Goal: Communication & Community: Ask a question

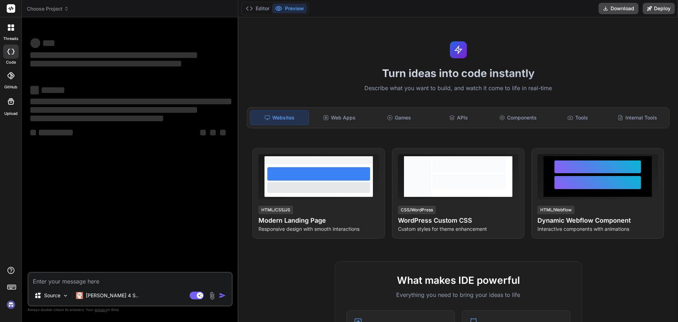
type textarea "x"
click at [70, 279] on textarea at bounding box center [130, 279] width 203 height 13
type textarea "O"
type textarea "x"
type textarea "Op"
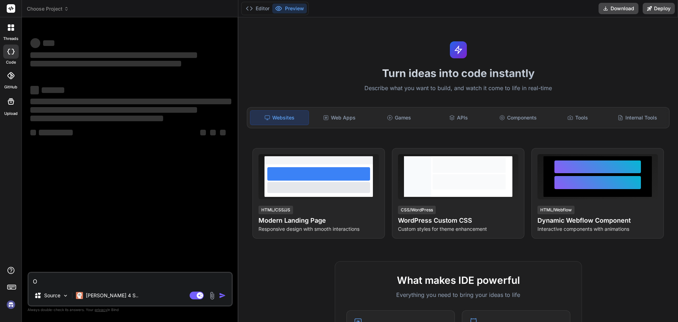
type textarea "x"
type textarea "Opt"
type textarea "x"
type textarea "Opti"
type textarea "x"
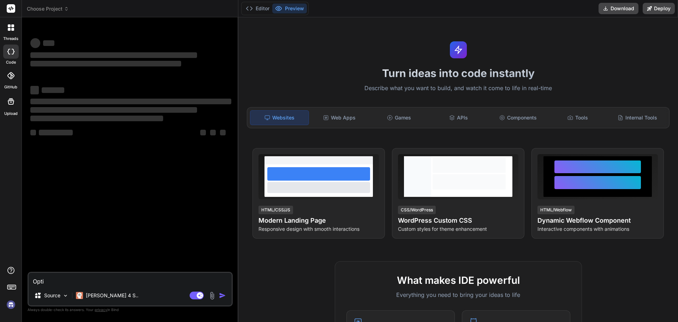
type textarea "Optim"
type textarea "x"
type textarea "Optimi"
type textarea "x"
type textarea "Optimis"
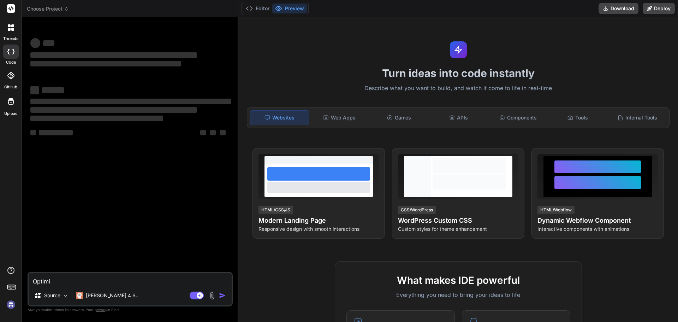
type textarea "x"
type textarea "Optimise"
type textarea "x"
type textarea "Optimise"
type textarea "x"
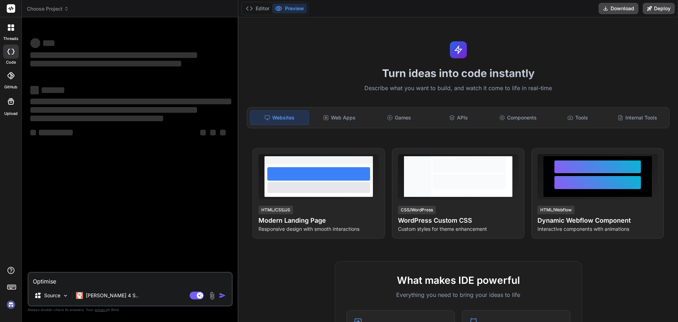
type textarea "Optimise f"
type textarea "x"
type textarea "Optimise fo"
type textarea "x"
type textarea "Optimise fol"
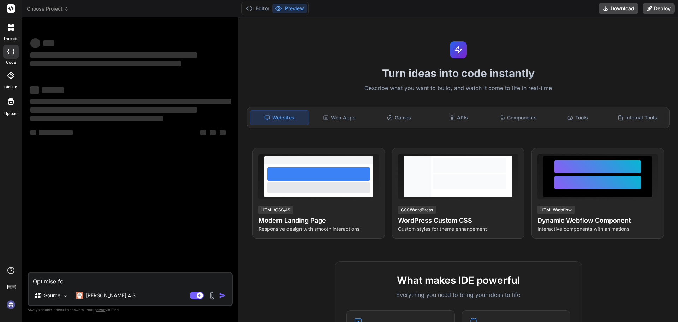
type textarea "x"
type textarea "Optimise foll"
type textarea "x"
type textarea "Optimise follo"
type textarea "x"
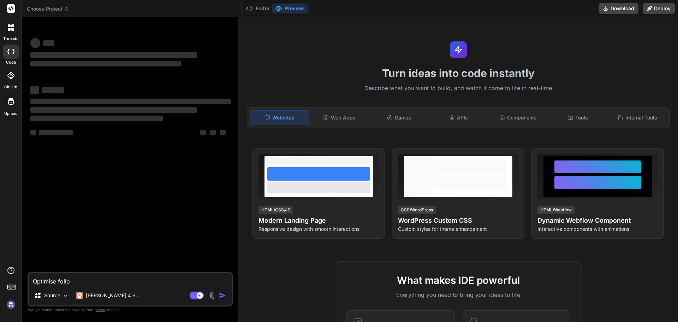
type textarea "Optimise follow"
type textarea "x"
type textarea "Optimise followi"
type textarea "x"
type textarea "Optimise followin"
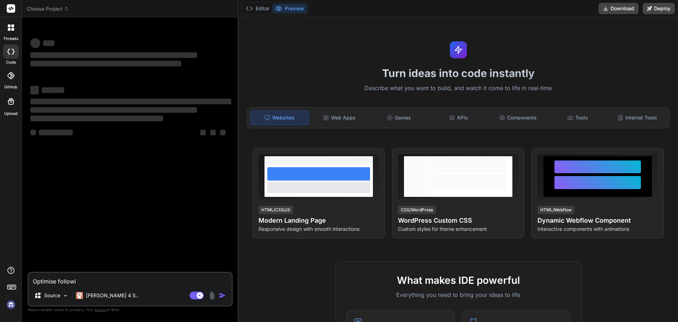
type textarea "x"
type textarea "Optimise following"
type textarea "x"
type textarea "Optimise following"
type textarea "x"
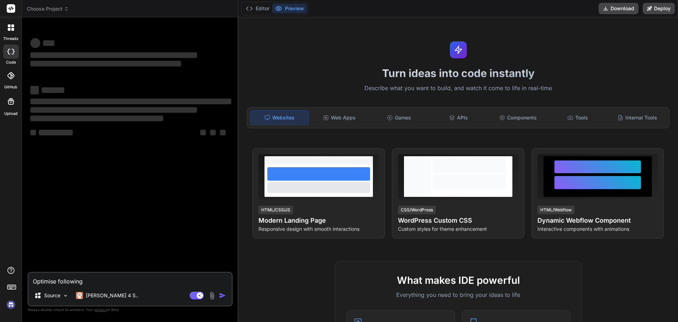
type textarea "Optimise following S"
type textarea "x"
type textarea "Optimise following SC"
type textarea "x"
type textarea "Optimise following SCL"
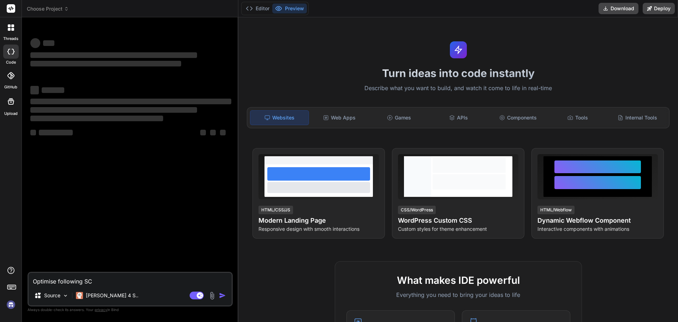
type textarea "x"
type textarea "Optimise following SCL"
type textarea "x"
type textarea "Optimise following SCL c"
type textarea "x"
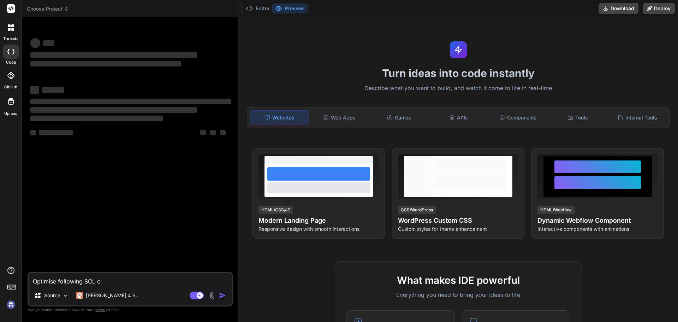
type textarea "Optimise following SCL co"
type textarea "x"
type textarea "Optimise following SCL cod"
type textarea "x"
type textarea "Optimise following SCL code"
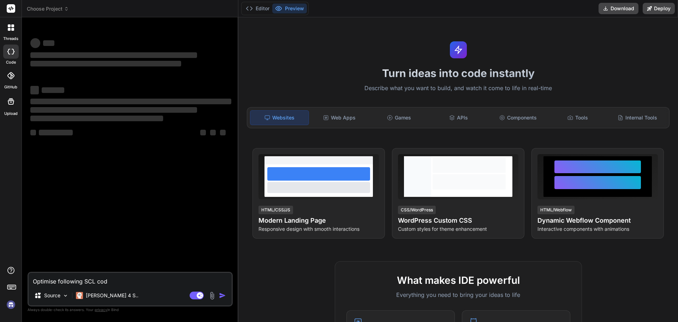
type textarea "x"
type textarea "Optimise following SCL code:"
type textarea "x"
type textarea "Optimise following SCL code:"
type textarea "x"
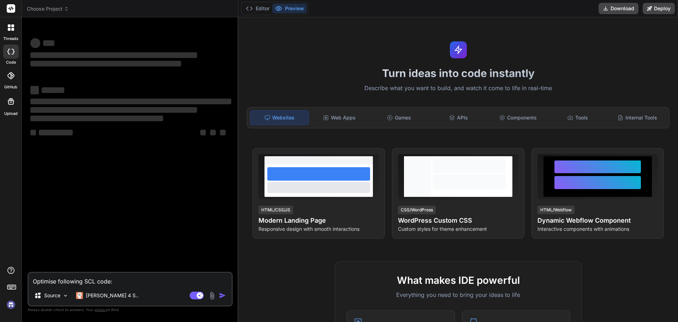
paste textarea "REGION [PERSON_NAME] FeedB on SP hystereesin sisällä niin estetään kaikki ajo (…"
type textarea "Optimise following SCL code: REGION [PERSON_NAME] FeedB on SP hystereesin sisäl…"
type textarea "x"
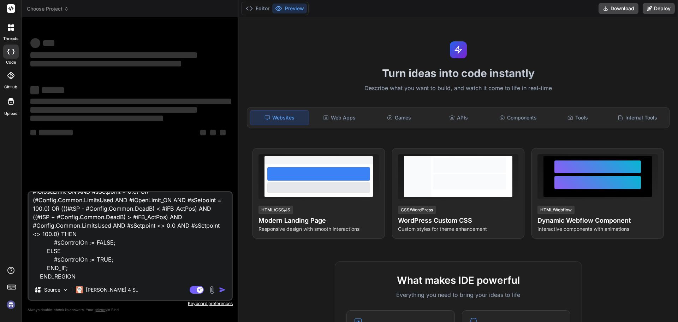
type textarea "Optimise following SCL code: REGION [PERSON_NAME] FeedB on SP hystereesin sisäl…"
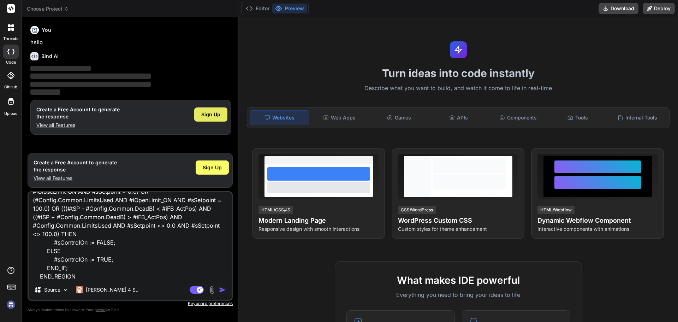
click at [208, 111] on span "Sign Up" at bounding box center [210, 114] width 19 height 7
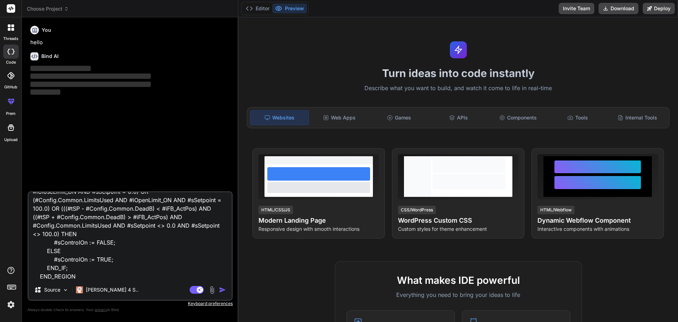
click at [223, 288] on img "button" at bounding box center [222, 289] width 7 height 7
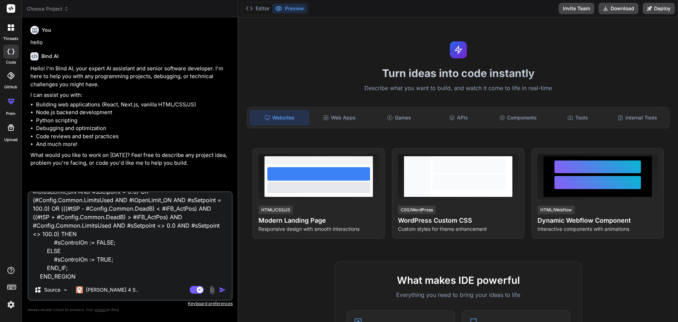
click at [222, 290] on img "button" at bounding box center [222, 289] width 7 height 7
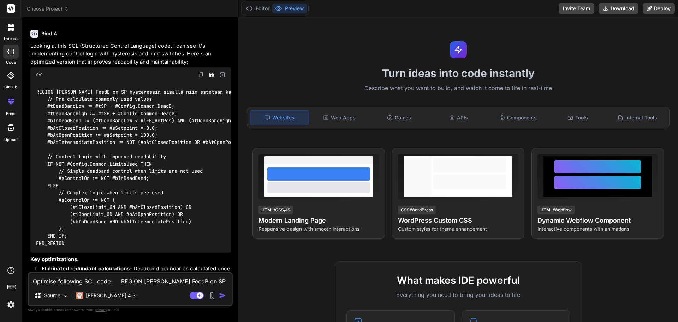
scroll to position [169, 0]
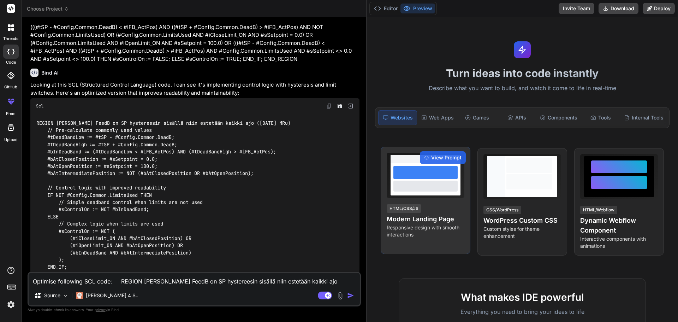
type textarea "x"
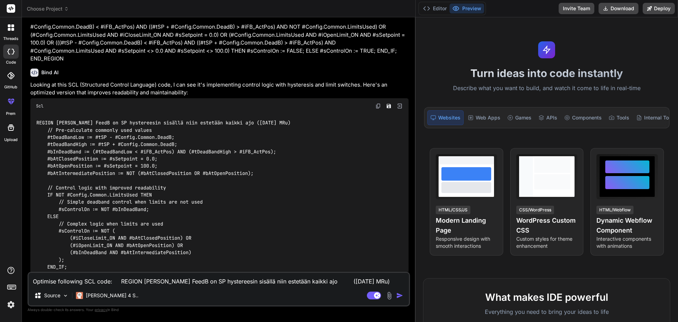
drag, startPoint x: 238, startPoint y: 187, endPoint x: 408, endPoint y: 186, distance: 169.5
click at [408, 186] on div "Bind AI Web Search Created with Pixso. Code Generator You hello Bind AI Hello! …" at bounding box center [219, 169] width 394 height 304
click at [76, 281] on textarea "Optimise following SCL code: REGION [PERSON_NAME] FeedB on SP hystereesin sisäl…" at bounding box center [219, 279] width 380 height 13
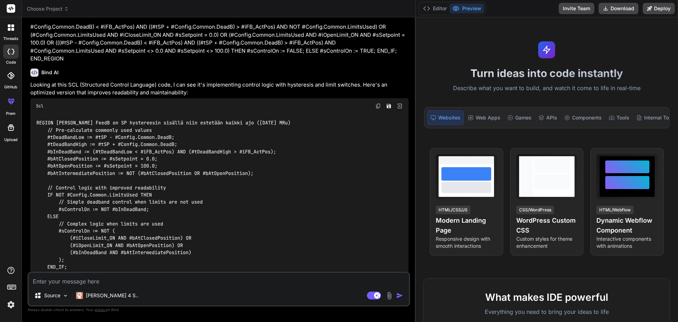
type textarea "O"
type textarea "x"
type textarea "OP"
type textarea "x"
type textarea "O"
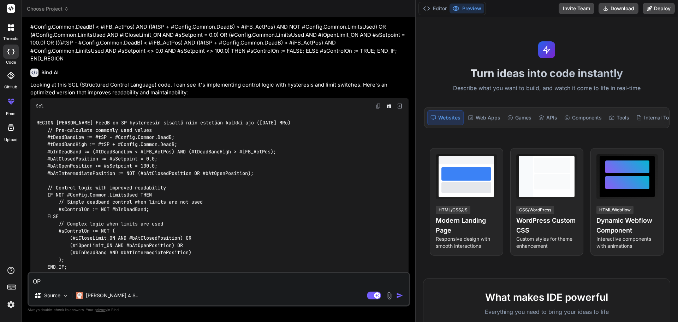
type textarea "x"
type textarea "Op"
type textarea "x"
type textarea "Opt"
type textarea "x"
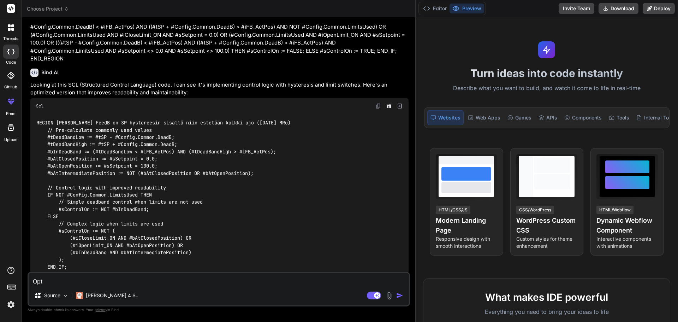
type textarea "Opti"
type textarea "x"
type textarea "Optim"
type textarea "x"
type textarea "Optimi"
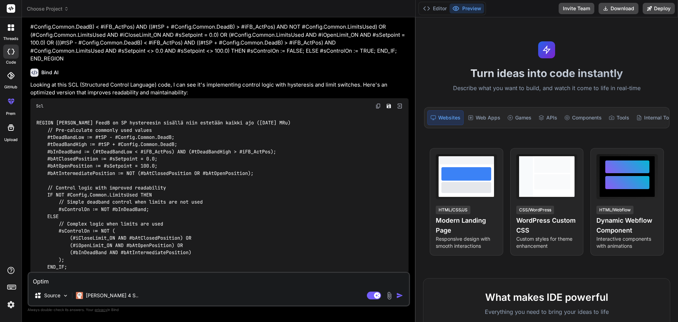
type textarea "x"
type textarea "Optimiz"
type textarea "x"
type textarea "Optimize"
type textarea "x"
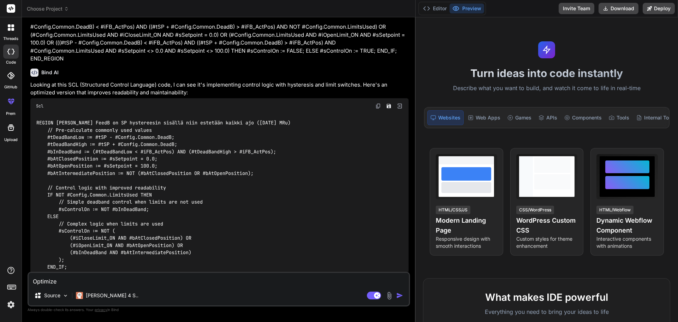
type textarea "Optimize"
type textarea "x"
type textarea "Optimize f"
type textarea "x"
type textarea "Optimize fo"
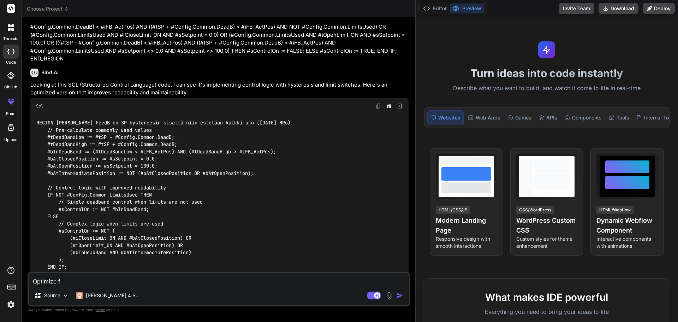
type textarea "x"
type textarea "Optimize fol"
type textarea "x"
type textarea "Optimize foll"
type textarea "x"
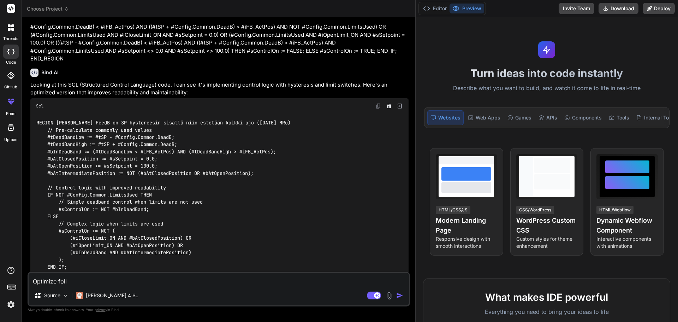
type textarea "Optimize follo"
type textarea "x"
type textarea "Optimize follow"
type textarea "x"
type textarea "Optimize followi"
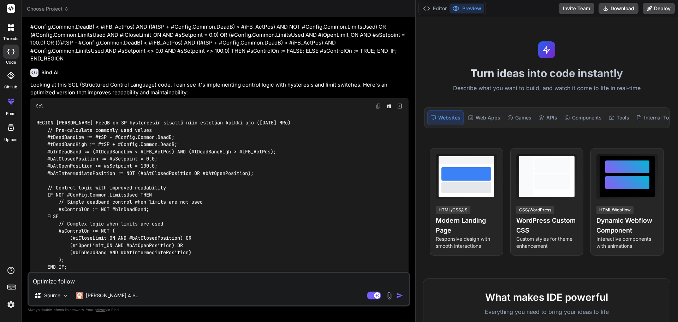
type textarea "x"
type textarea "Optimize followin"
type textarea "x"
type textarea "Optimize following"
type textarea "x"
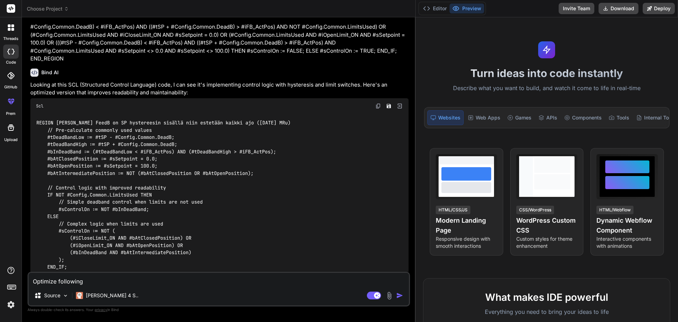
type textarea "Optimize following"
type textarea "x"
type textarea "Optimize following S"
type textarea "x"
type textarea "Optimize following SC"
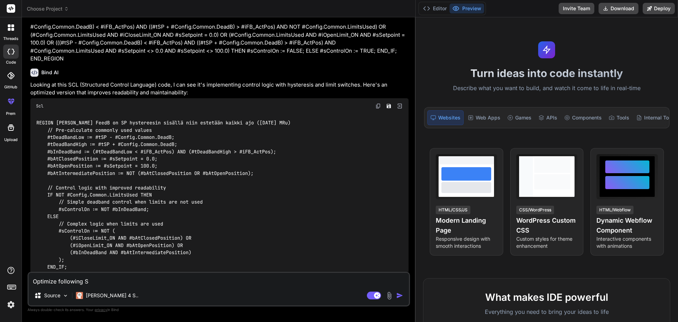
type textarea "x"
type textarea "Optimize following SCL"
type textarea "x"
type textarea "Optimize following SCL"
type textarea "x"
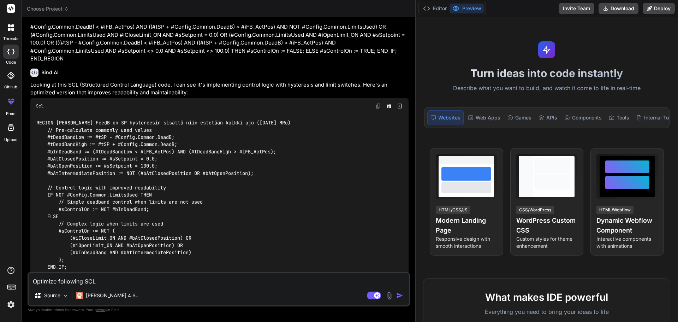
type textarea "Optimize following SCL c"
type textarea "x"
type textarea "Optimize following SCL co"
type textarea "x"
type textarea "Optimize following SCL cod"
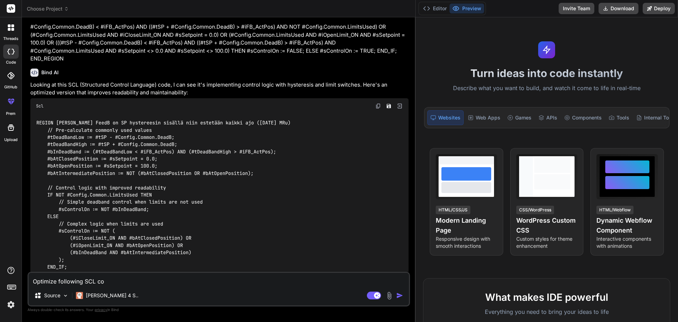
type textarea "x"
type textarea "Optimize following SCL code"
type textarea "x"
type textarea "Optimize following SCL code:"
type textarea "x"
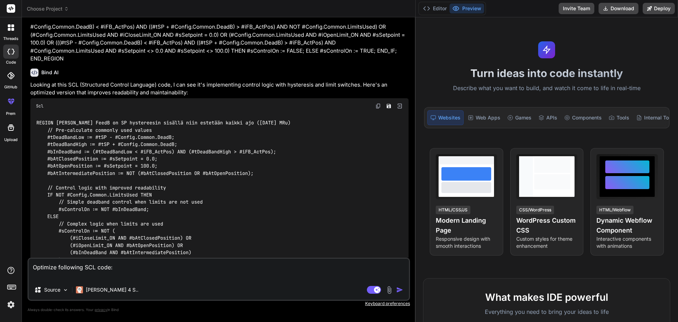
paste textarea "REGION Ajetaanko AUKI pulssilla vai jatkuvalla ohjauksella ([DATE] MRu) IF (#sC…"
type textarea "Optimize following SCL code: REGION Ajetaanko AUKI pulssilla vai jatkuvalla ohj…"
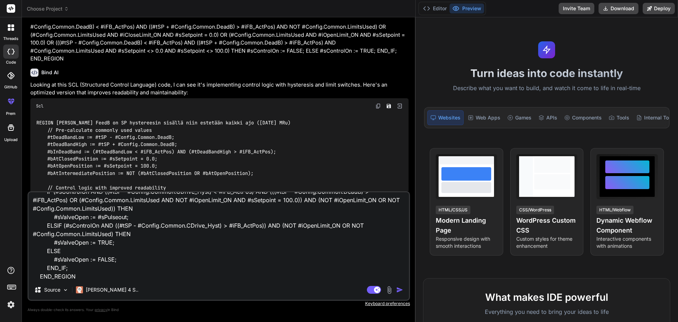
scroll to position [0, 0]
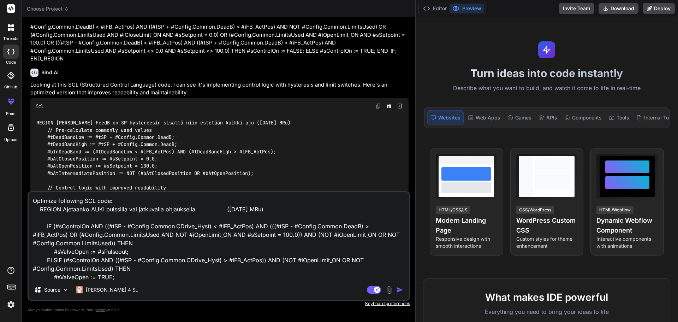
click at [37, 208] on textarea "Optimize following SCL code: REGION Ajetaanko AUKI pulssilla vai jatkuvalla ohj…" at bounding box center [219, 236] width 380 height 88
type textarea "x"
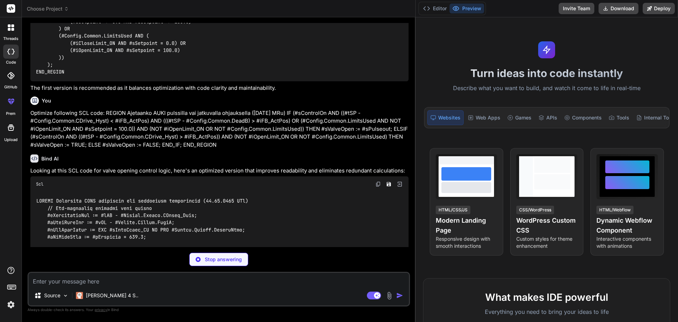
scroll to position [584, 0]
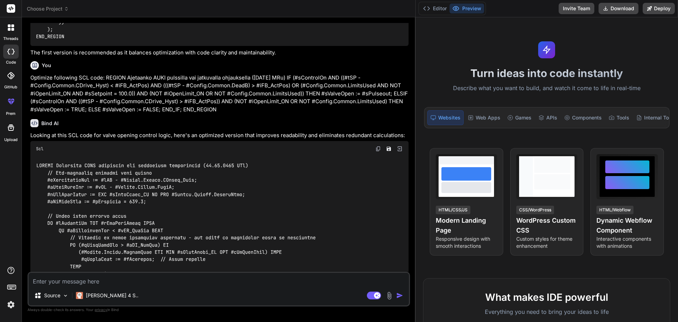
type textarea "x"
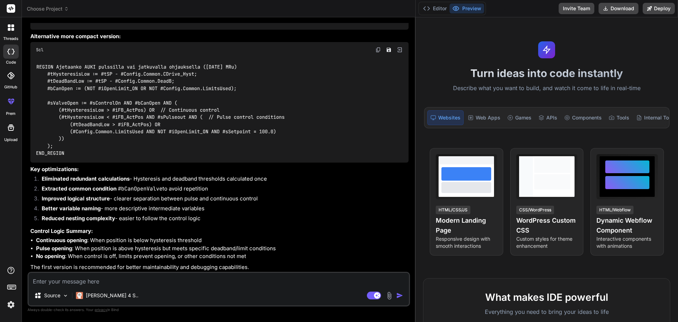
scroll to position [903, 0]
click at [68, 274] on textarea at bounding box center [219, 279] width 380 height 13
type textarea "O"
type textarea "x"
type textarea "Op"
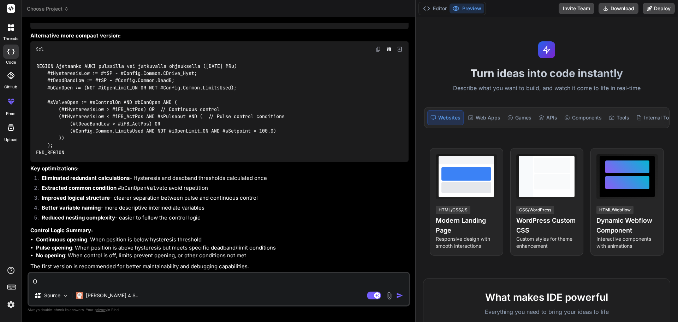
type textarea "x"
type textarea "Opt"
type textarea "x"
type textarea "Opti"
type textarea "x"
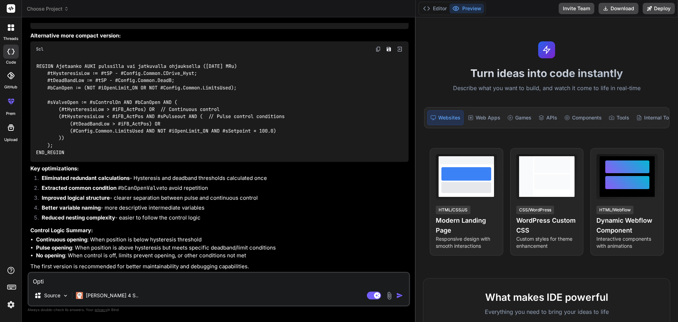
type textarea "Optim"
type textarea "x"
type textarea "Optimi"
type textarea "x"
type textarea "Optimiz"
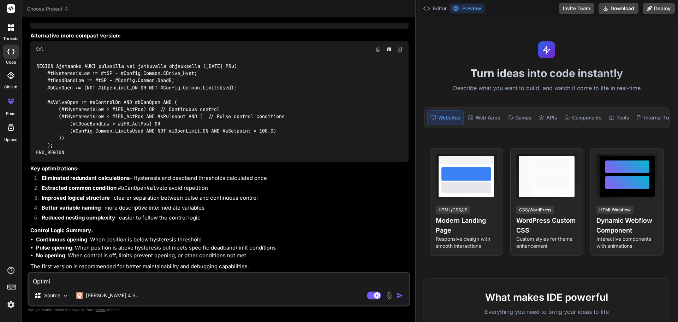
type textarea "x"
type textarea "Optimize"
type textarea "x"
type textarea "Optimize"
type textarea "x"
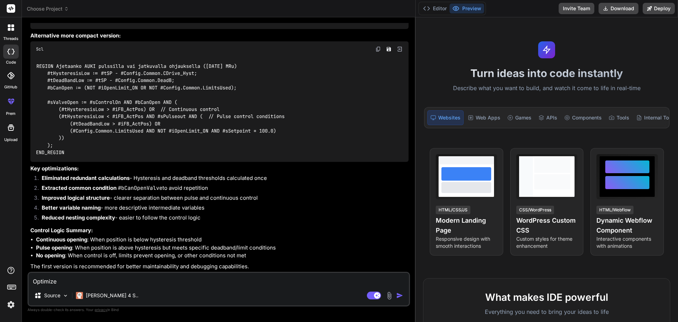
type textarea "Optimize f"
type textarea "x"
type textarea "Optimize fo"
type textarea "x"
type textarea "Optimize fol"
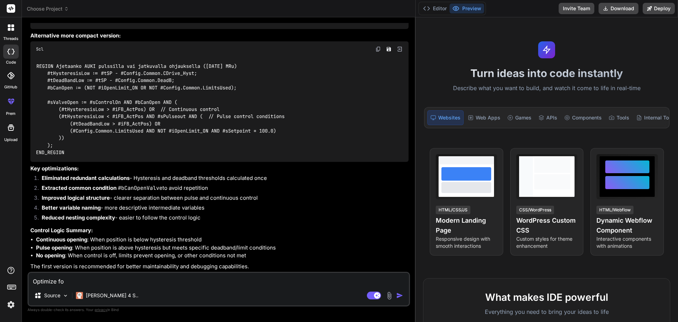
type textarea "x"
type textarea "Optimize foll"
type textarea "x"
type textarea "Optimize follo"
type textarea "x"
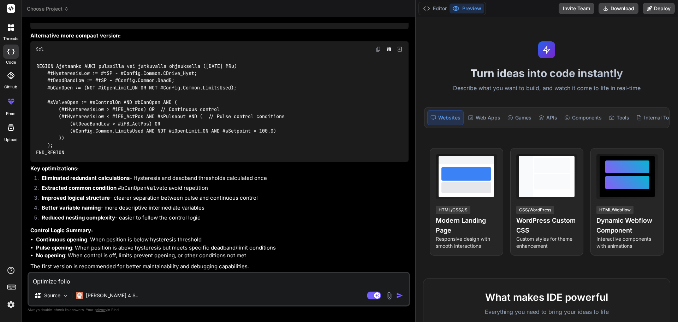
type textarea "Optimize follow"
type textarea "x"
type textarea "Optimize followi"
type textarea "x"
type textarea "Optimize followin"
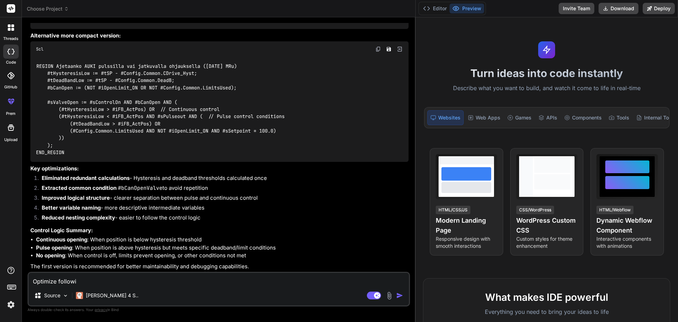
type textarea "x"
type textarea "Optimize following"
type textarea "x"
type textarea "Optimize following"
type textarea "x"
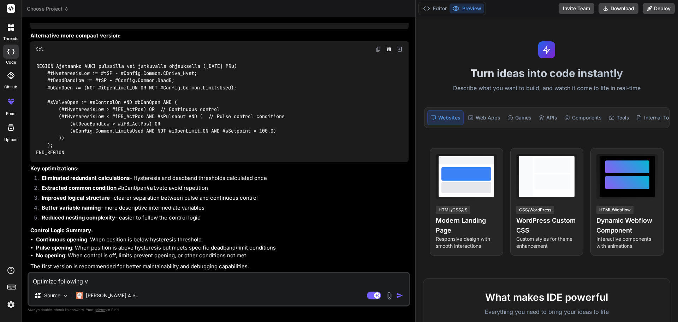
type textarea "Optimize following va"
type textarea "x"
type textarea "Optimize following val"
type textarea "x"
type textarea "Optimize following valv"
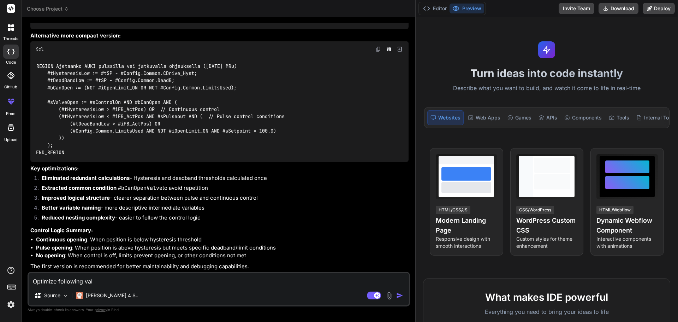
type textarea "x"
type textarea "Optimize following valve"
type textarea "x"
type textarea "Optimize following valve"
type textarea "x"
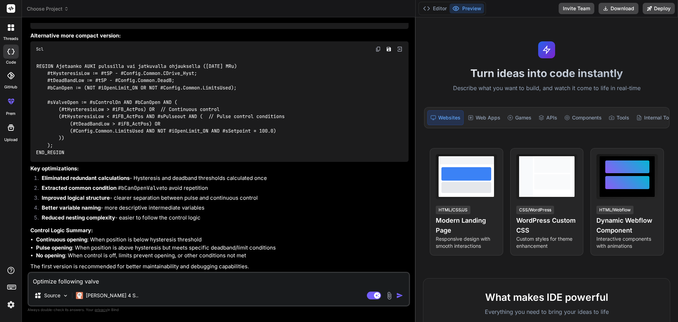
type textarea "Optimize following valve c"
type textarea "x"
type textarea "Optimize following valve co"
type textarea "x"
type textarea "Optimize following valve con"
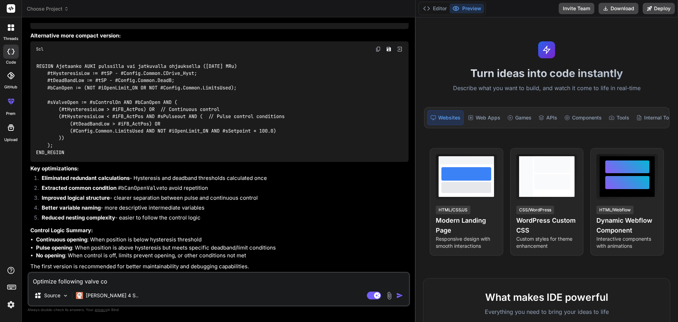
type textarea "x"
type textarea "Optimize following valve cont"
type textarea "x"
type textarea "Optimize following valve contr"
type textarea "x"
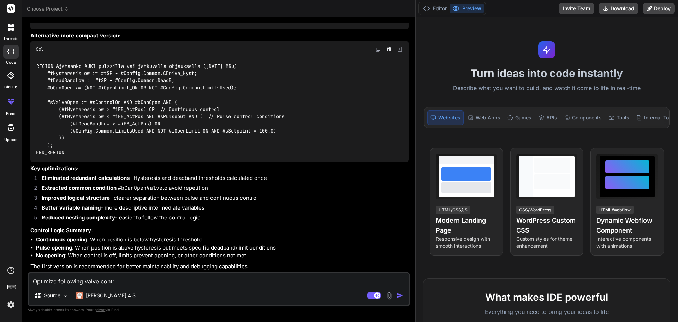
type textarea "Optimize following valve contro"
type textarea "x"
type textarea "Optimize following valve control"
type textarea "x"
type textarea "Optimize following valve control"
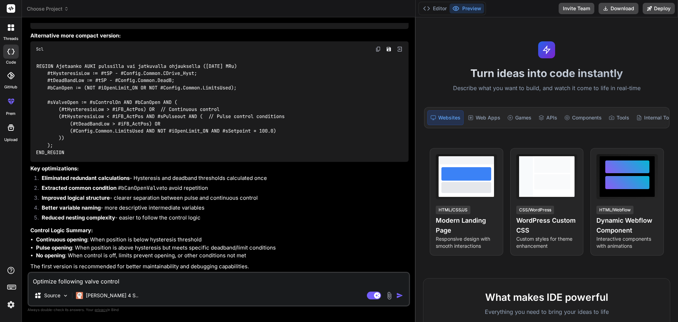
type textarea "x"
type textarea "Optimize following valve control S"
type textarea "x"
type textarea "Optimize following valve control SC"
type textarea "x"
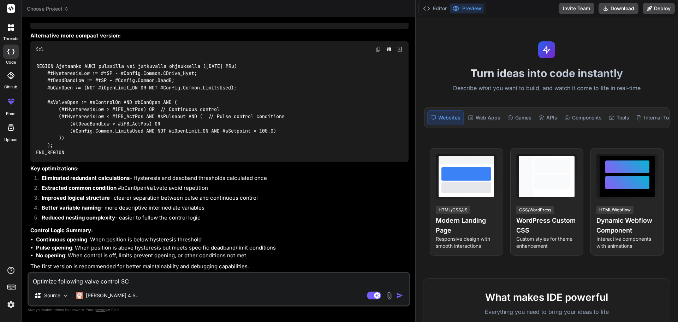
type textarea "Optimize following valve control SCL"
type textarea "x"
type textarea "Optimize following valve control SCL"
type textarea "x"
type textarea "Optimize following valve control SCL c"
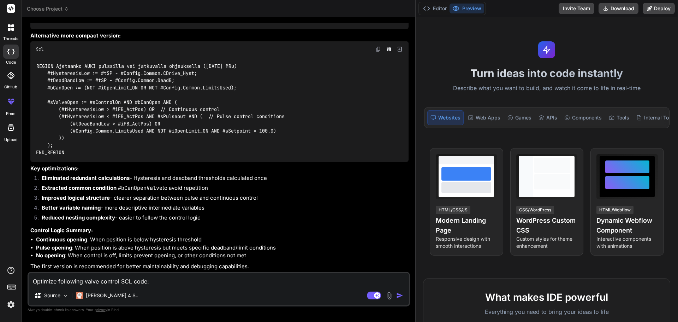
paste textarea "LOREMI Dolorsi (2.8.5962 AM) CONSEC Adi ElitS do EI temporincid utlabor etdo ma…"
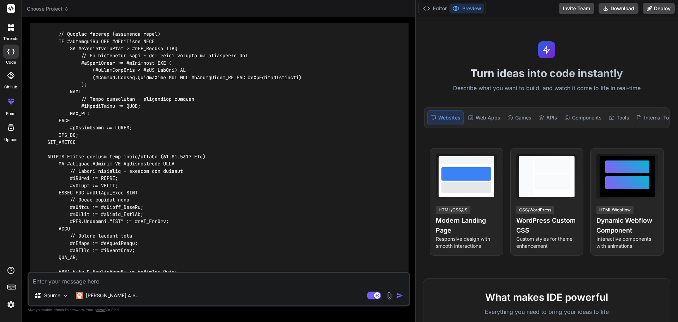
scroll to position [1811, 0]
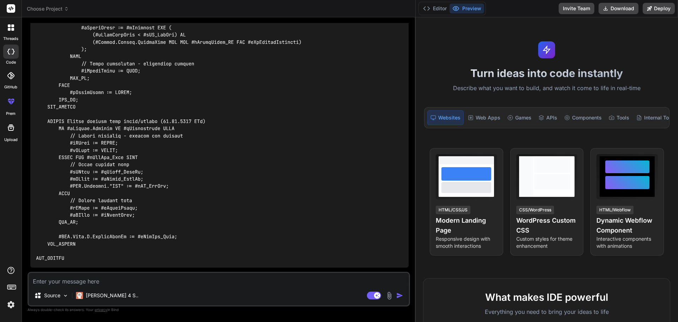
click at [51, 282] on textarea at bounding box center [219, 279] width 380 height 13
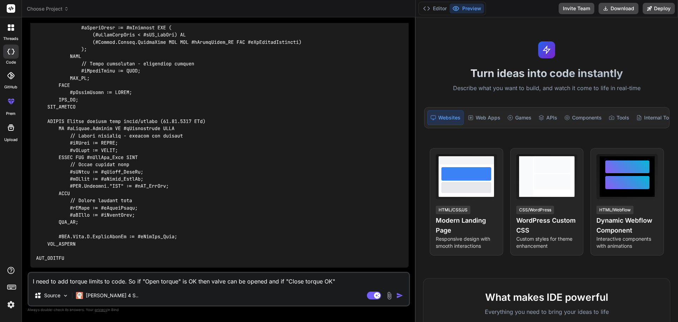
click at [176, 278] on textarea "I need to add torque limits to code. So if "Open torque" is OK then valve can b…" at bounding box center [219, 279] width 380 height 13
click at [347, 276] on textarea "I need to add torque limits to code. So if "Open torque OK" is OK then valve ca…" at bounding box center [219, 279] width 380 height 13
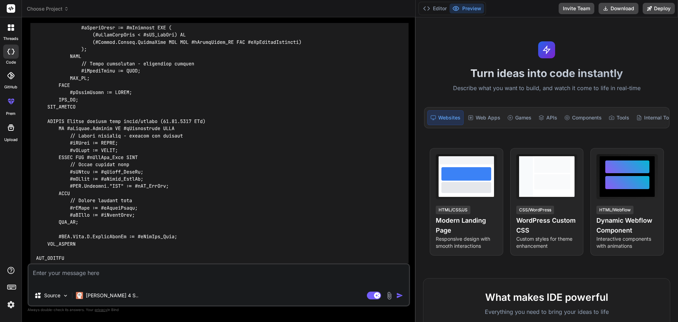
scroll to position [2034, 0]
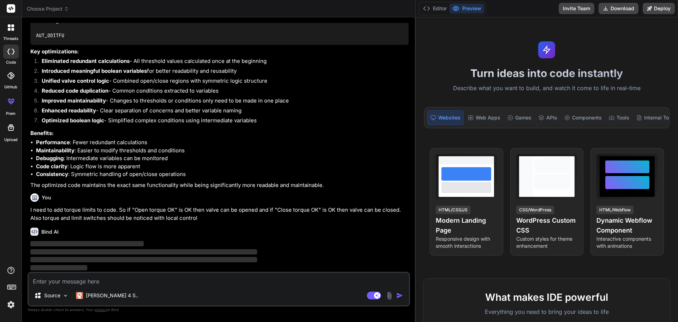
click at [225, 207] on p "I need to add torque limits to code. So if "Open torque OK" is OK then valve ca…" at bounding box center [219, 214] width 378 height 16
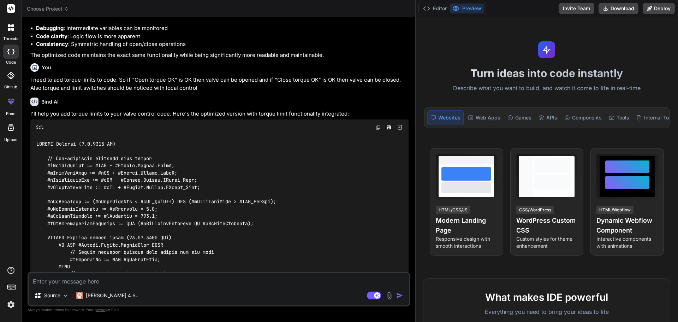
scroll to position [2199, 0]
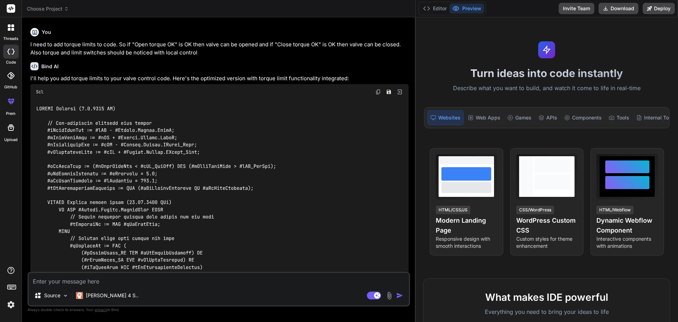
drag, startPoint x: 221, startPoint y: 152, endPoint x: 217, endPoint y: 151, distance: 4.0
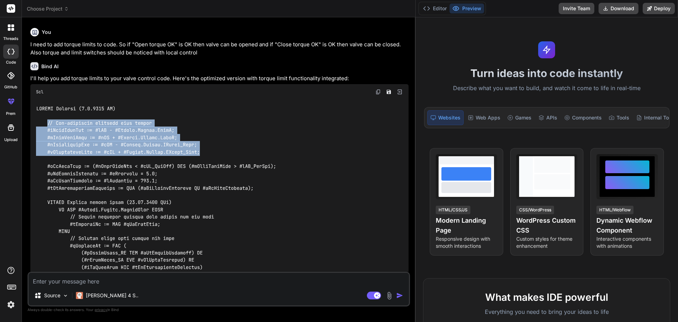
drag, startPoint x: 205, startPoint y: 153, endPoint x: 48, endPoint y: 125, distance: 159.5
copy code "// Pre-calculate commonly used values #tDeadBandLow := #tSP - #Config.Common.De…"
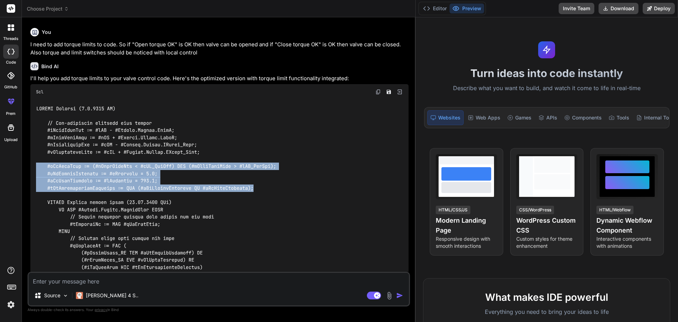
drag, startPoint x: 264, startPoint y: 186, endPoint x: 36, endPoint y: 164, distance: 229.8
copy code "#bInDeadBand := (#tDeadBandLow < #iFB_ActPos) AND (#tDeadBandHigh > #iFB_ActPos…"
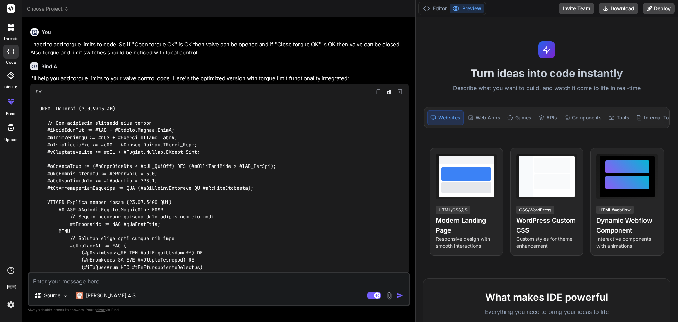
click at [75, 282] on textarea at bounding box center [219, 279] width 380 height 13
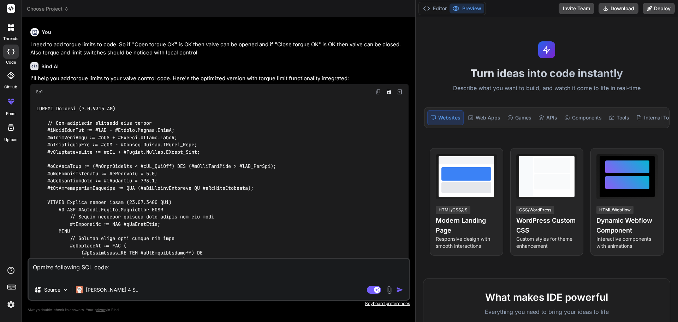
paste textarea "REGION [PERSON_NAME] FeedB on SP hystereesin sisällä niin estetään kaikki ajo (…"
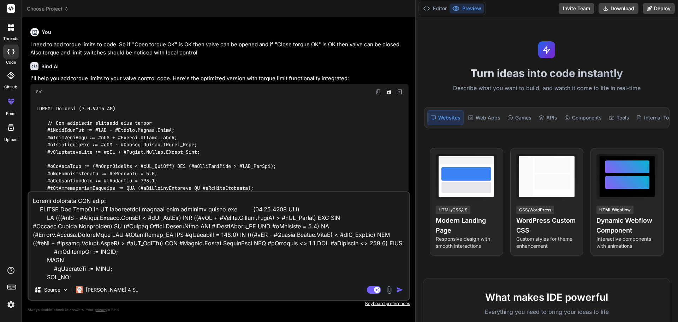
scroll to position [653, 0]
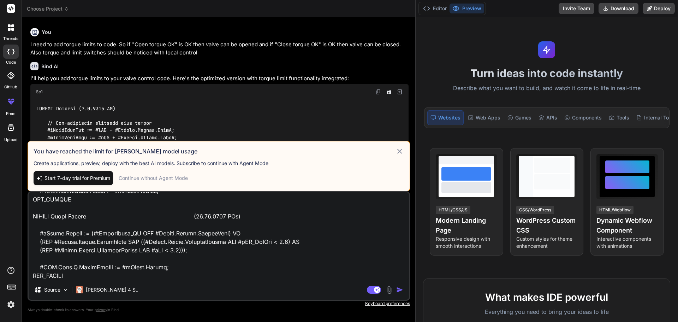
click at [163, 178] on div "Continue without Agent Mode" at bounding box center [153, 177] width 69 height 7
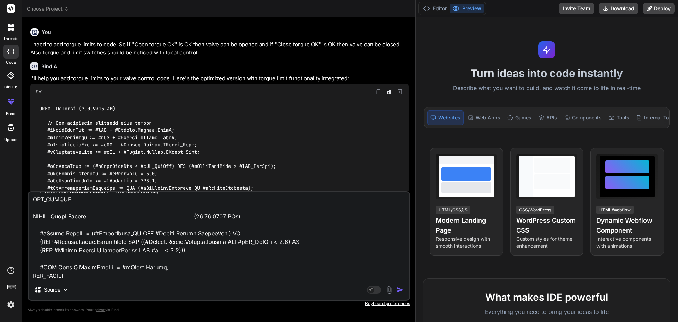
click at [399, 290] on img "button" at bounding box center [399, 289] width 7 height 7
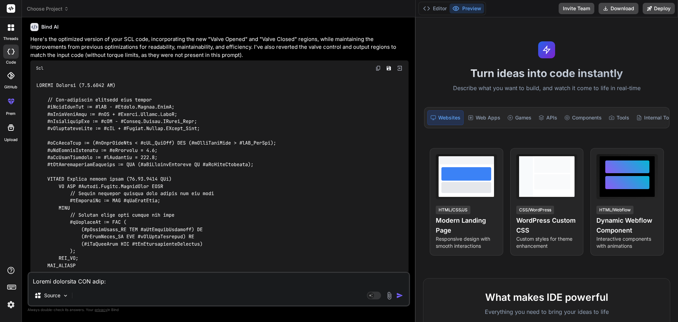
scroll to position [3515, 0]
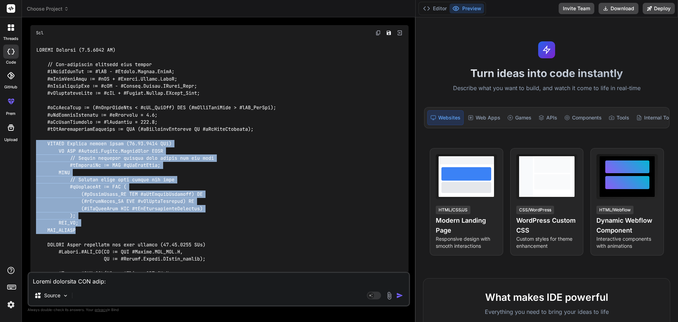
drag, startPoint x: 79, startPoint y: 230, endPoint x: 35, endPoint y: 143, distance: 97.4
copy code "REGION Control enable logic ([DATE] MRu) IF NOT #Config.Common.LimitsUsed THEN …"
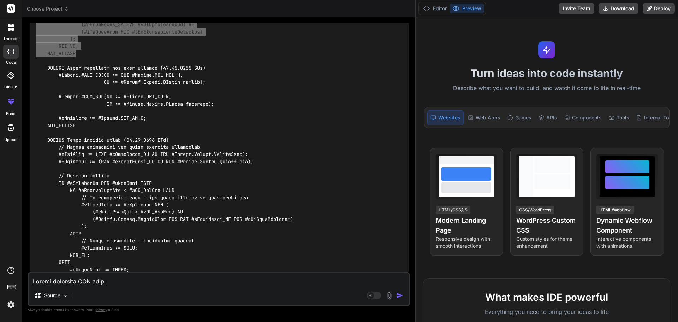
scroll to position [3621, 0]
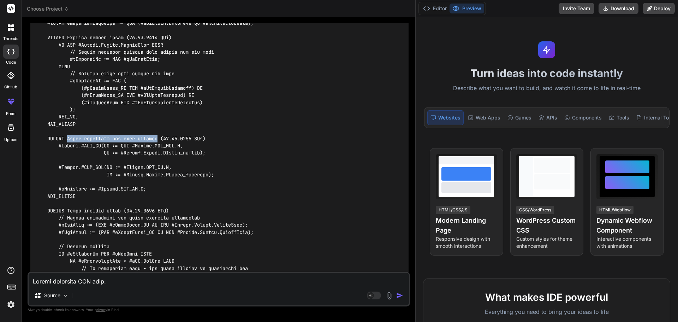
drag, startPoint x: 68, startPoint y: 138, endPoint x: 160, endPoint y: 139, distance: 91.4
copy code "Pulse generator for slow control"
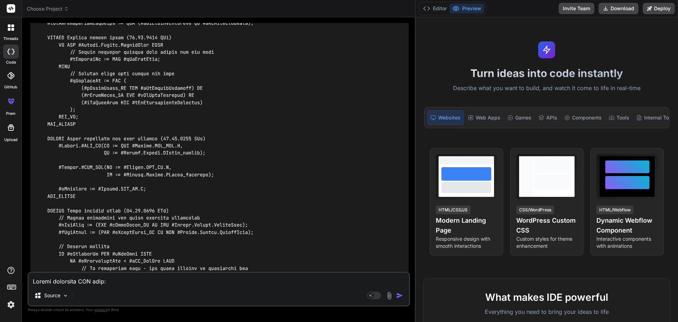
scroll to position [3657, 0]
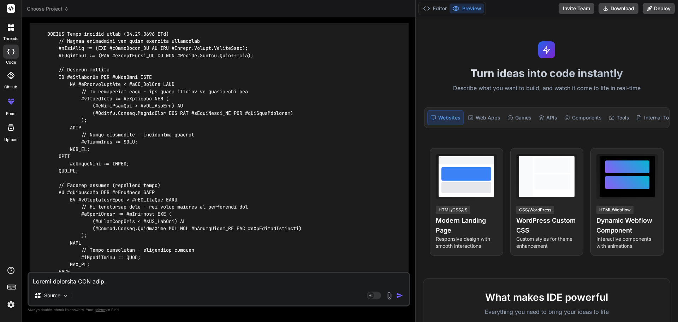
scroll to position [3833, 0]
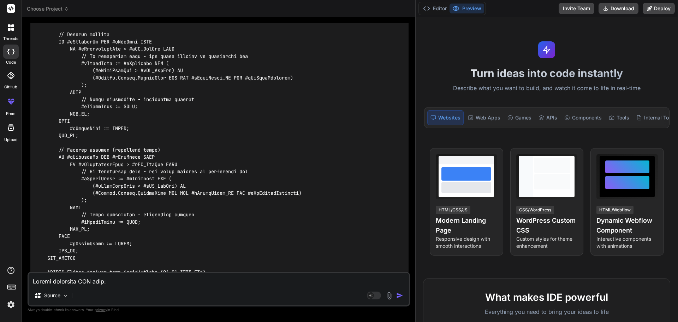
click at [79, 258] on div at bounding box center [219, 164] width 378 height 882
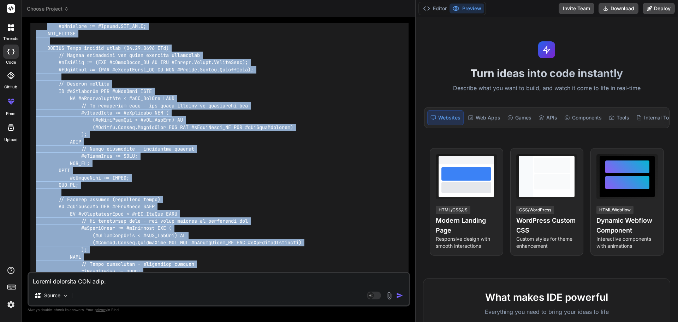
scroll to position [3766, 0]
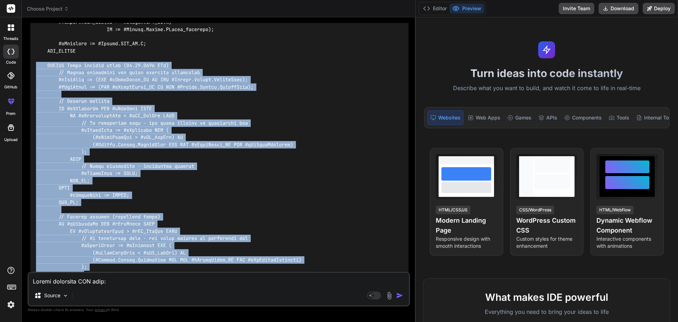
drag, startPoint x: 79, startPoint y: 258, endPoint x: 37, endPoint y: 65, distance: 197.7
click at [37, 65] on div at bounding box center [219, 231] width 378 height 882
copy code "REGION Valve control logic ([DATE] MRu) // Common conditions for valve movement…"
click at [210, 180] on div at bounding box center [219, 231] width 378 height 882
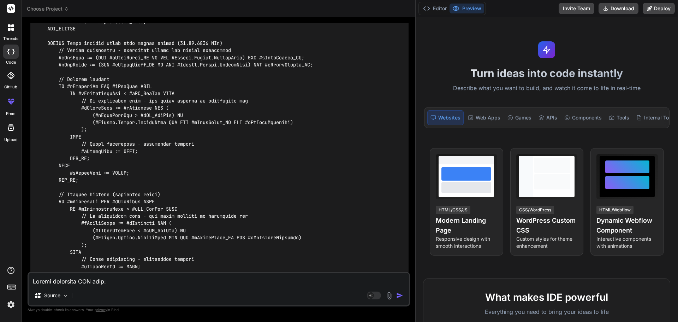
scroll to position [2496, 0]
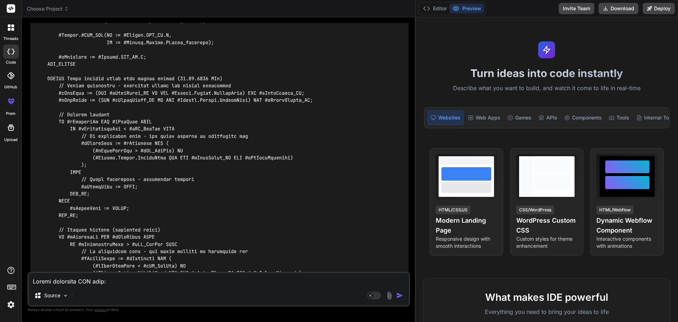
click at [127, 222] on div at bounding box center [219, 194] width 378 height 782
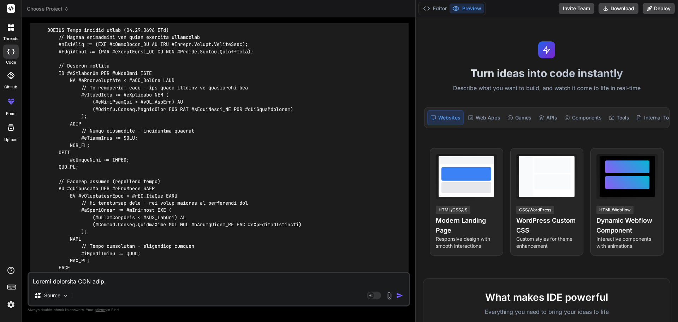
scroll to position [3872, 0]
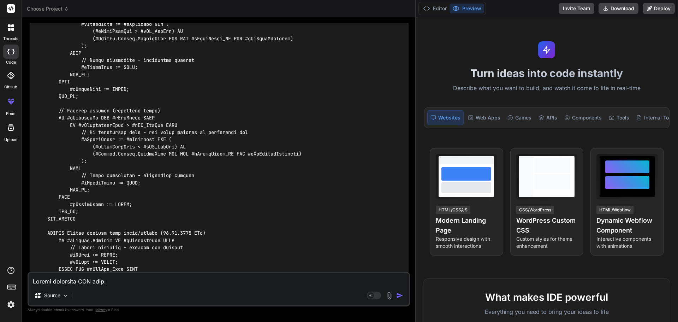
click at [226, 191] on div at bounding box center [219, 125] width 378 height 882
click at [129, 210] on div at bounding box center [219, 125] width 378 height 882
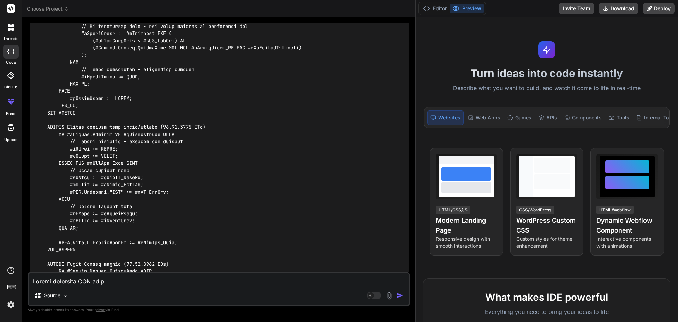
scroll to position [4014, 0]
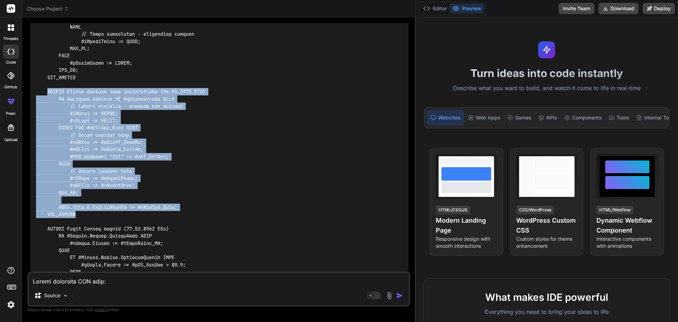
drag, startPoint x: 47, startPoint y: 91, endPoint x: 89, endPoint y: 214, distance: 130.2
copy code "REGION Output control from local/remote ([DATE] MRu) IF #sAlarms.Summary OR #sM…"
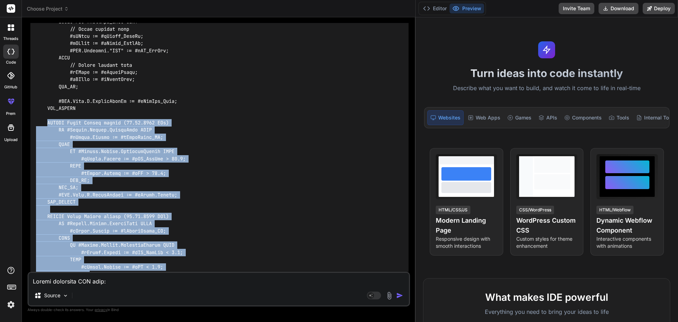
scroll to position [4155, 0]
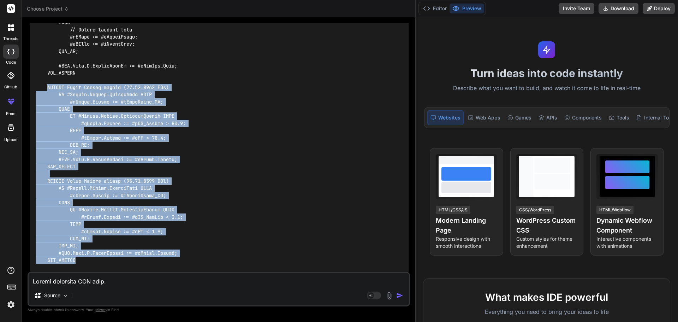
drag, startPoint x: 48, startPoint y: 157, endPoint x: 112, endPoint y: 259, distance: 120.1
copy code "REGION Valve Opened status ([DATE] MRu) IF #Config.Common.LimitsUsed THEN #sVal…"
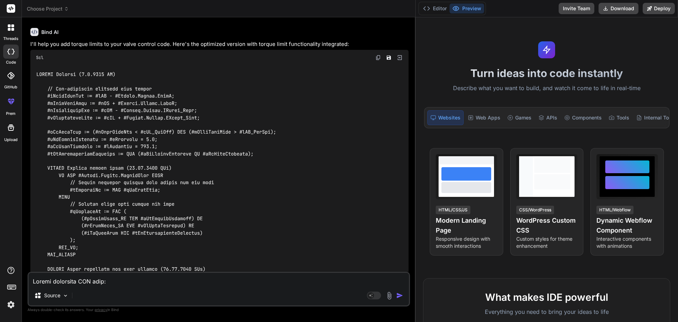
scroll to position [2163, 0]
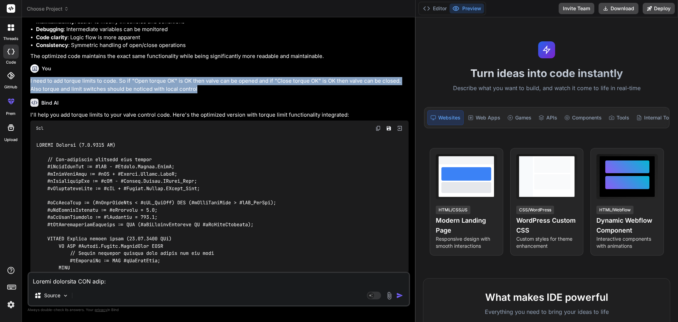
drag, startPoint x: 190, startPoint y: 89, endPoint x: 29, endPoint y: 81, distance: 160.8
click at [29, 81] on div "You hello Bind AI Hello! I'm Bind AI, your expert AI assistant and senior softw…" at bounding box center [219, 147] width 381 height 249
copy p "I need to add torque limits to code. So if "Open torque OK" is OK then valve ca…"
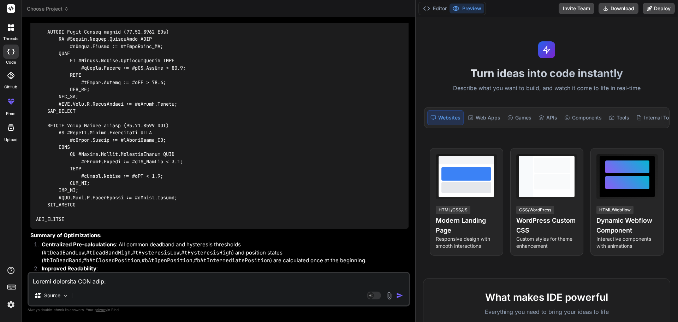
scroll to position [4281, 0]
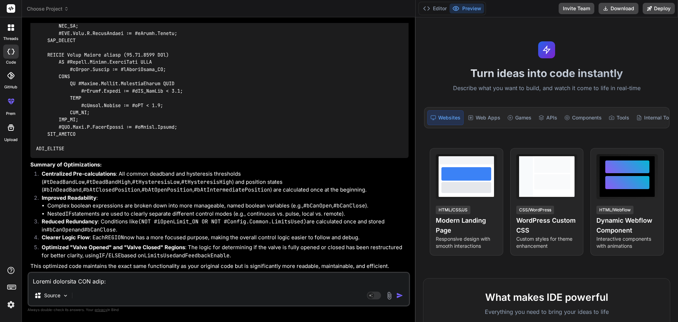
click at [51, 283] on textarea at bounding box center [219, 279] width 380 height 13
paste textarea "I need to add torque limits to code. So if "Open torque OK" is OK then valve ca…"
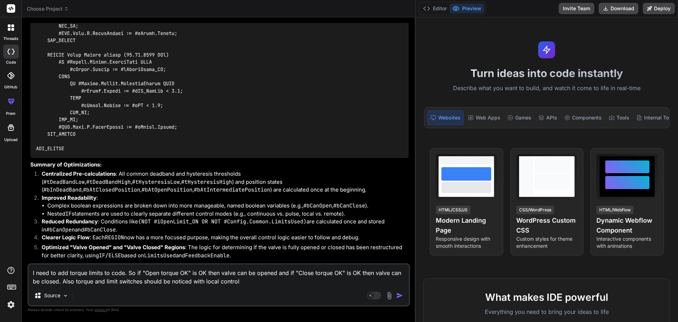
click at [251, 282] on textarea "I need to add torque limits to code. So if "Open torque OK" is OK then valve ca…" at bounding box center [219, 274] width 380 height 21
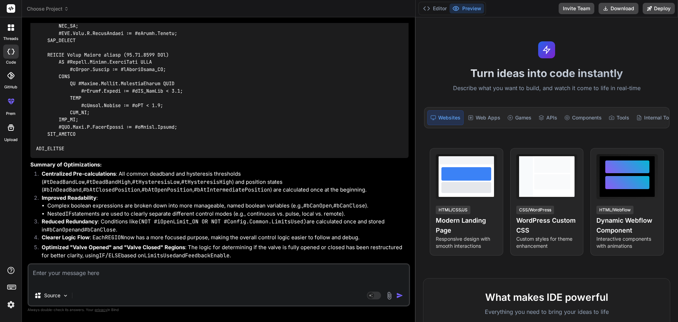
scroll to position [4362, 0]
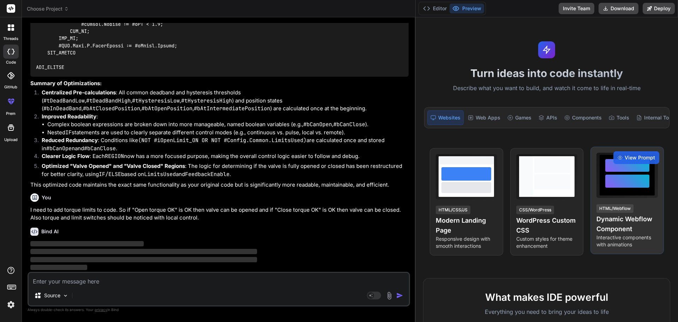
drag, startPoint x: 414, startPoint y: 200, endPoint x: 599, endPoint y: 199, distance: 184.6
click at [599, 199] on div "Choose Project Created with Pixso. Bind AI Web Search Created with Pixso. Code …" at bounding box center [350, 161] width 656 height 322
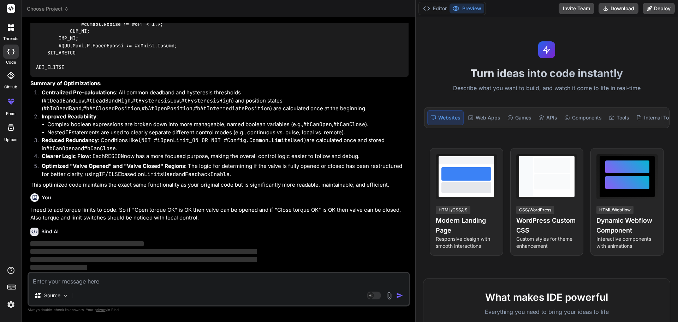
drag, startPoint x: 414, startPoint y: 202, endPoint x: 507, endPoint y: 203, distance: 92.9
click at [507, 203] on div "Choose Project Created with Pixso. Bind AI Web Search Created with Pixso. Code …" at bounding box center [350, 161] width 656 height 322
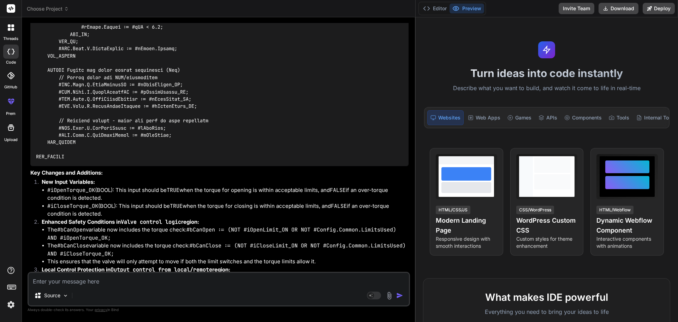
scroll to position [5427, 0]
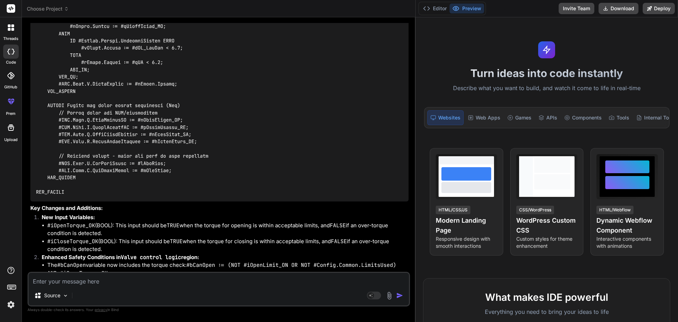
click at [185, 289] on div "Source" at bounding box center [219, 296] width 380 height 17
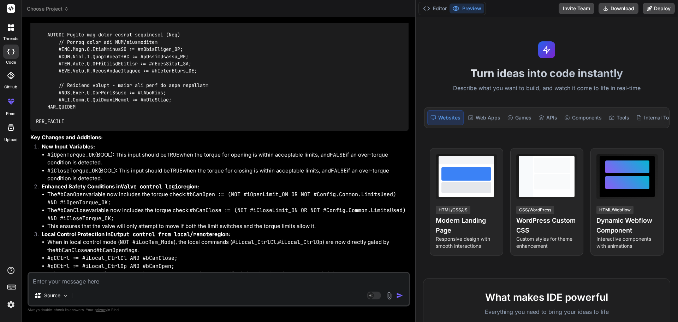
scroll to position [5604, 0]
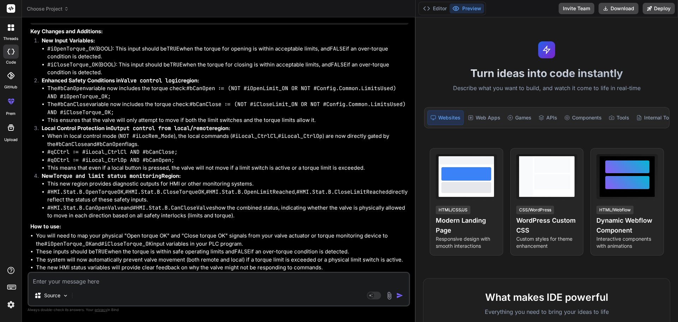
click at [63, 283] on textarea at bounding box center [219, 279] width 380 height 13
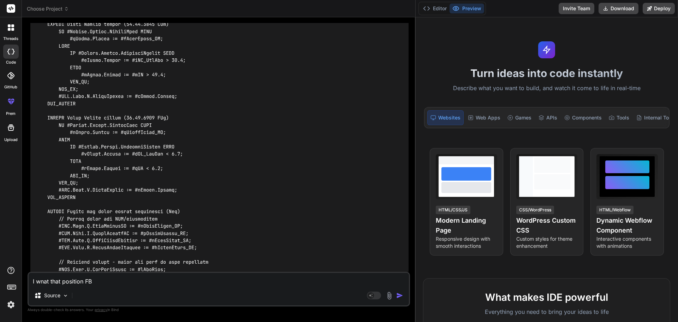
scroll to position [5286, 0]
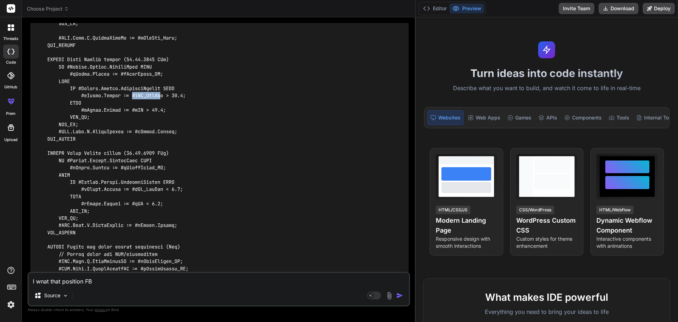
drag, startPoint x: 134, startPoint y: 94, endPoint x: 164, endPoint y: 96, distance: 30.4
copy code "#iFB_ActPo"
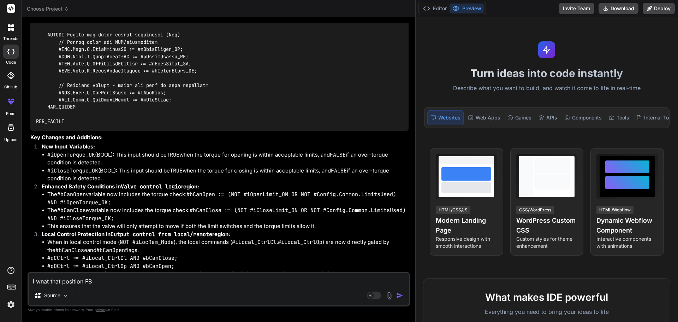
scroll to position [5604, 0]
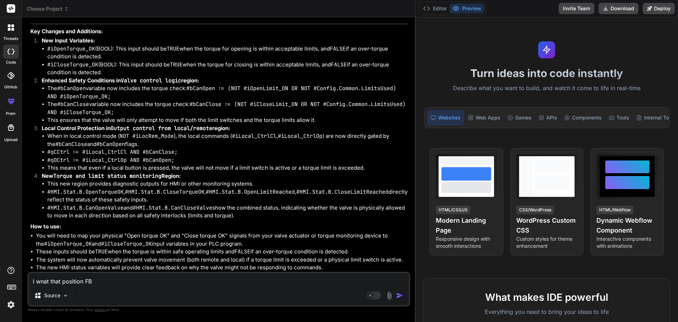
drag, startPoint x: 86, startPoint y: 281, endPoint x: 94, endPoint y: 281, distance: 7.1
click at [94, 281] on textarea "I wnat that position FB" at bounding box center [219, 279] width 380 height 13
click at [109, 281] on textarea "I wnat that position feedback is also noticed with local use" at bounding box center [219, 279] width 380 height 13
paste textarea "#iFB_ActPo"
drag, startPoint x: 41, startPoint y: 283, endPoint x: 45, endPoint y: 282, distance: 4.0
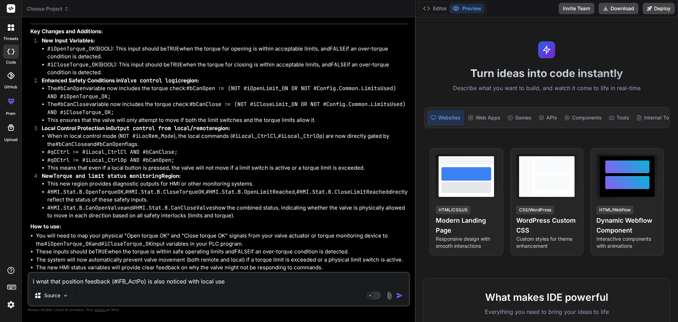
click at [45, 282] on textarea "I wnat that position feedback (#iFB_ActPo) is also noticed with local use" at bounding box center [219, 279] width 380 height 13
click at [45, 282] on textarea "I waat that position feedback (#iFB_ActPo) is also noticed with local use" at bounding box center [219, 279] width 380 height 13
click at [226, 282] on textarea "I want that position feedback (#iFB_ActPo) is also noticed with local use" at bounding box center [219, 279] width 380 height 13
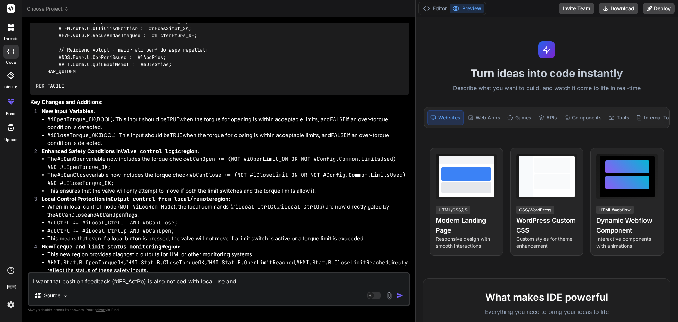
scroll to position [5356, 0]
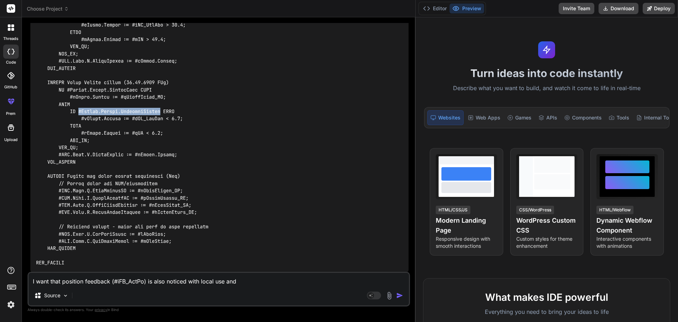
drag, startPoint x: 79, startPoint y: 110, endPoint x: 164, endPoint y: 111, distance: 84.7
copy code "#Config.Common.FeedbackEnable"
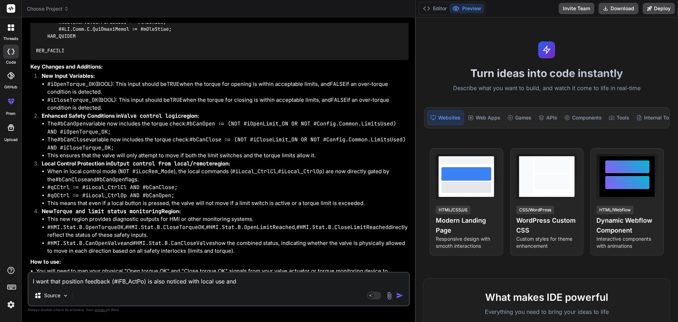
scroll to position [5604, 0]
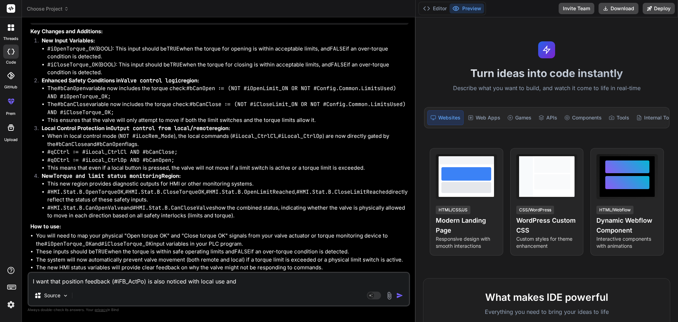
click at [245, 283] on textarea "I want that position feedback (#iFB_ActPo) is also noticed with local use and" at bounding box center [219, 279] width 380 height 13
paste textarea "#Config.Common.FeedbackEnable"
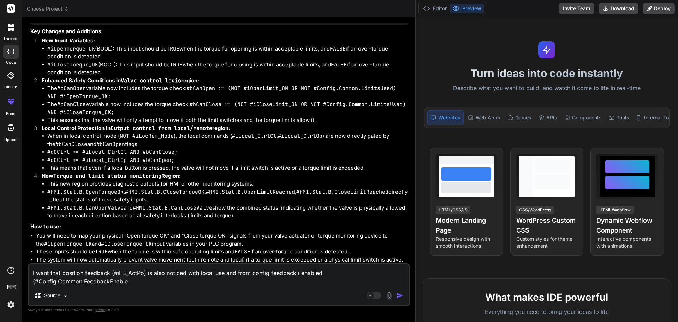
click at [153, 283] on textarea "I want that position feedback (#iFB_ActPo) is also noticed with local use and f…" at bounding box center [219, 274] width 380 height 21
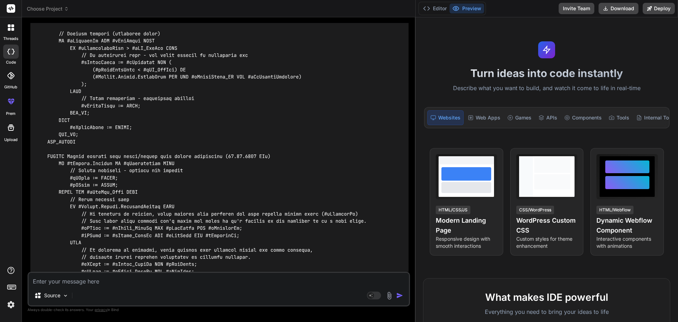
scroll to position [6418, 0]
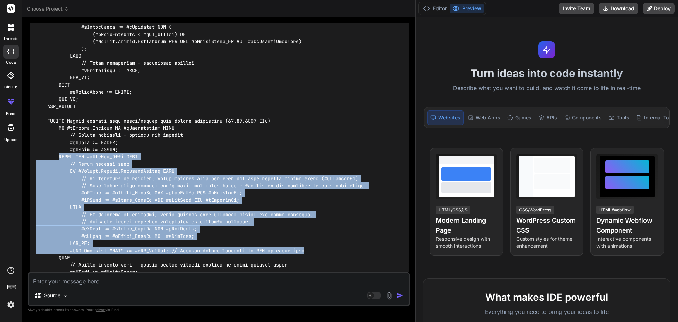
drag, startPoint x: 59, startPoint y: 156, endPoint x: 313, endPoint y: 250, distance: 270.8
click at [313, 250] on div at bounding box center [219, 77] width 378 height 1055
click at [169, 171] on code at bounding box center [205, 78] width 339 height 1044
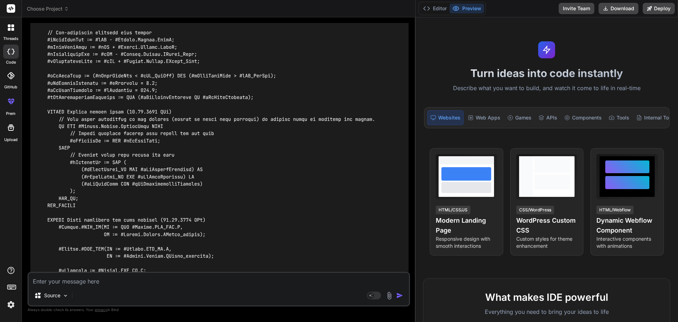
scroll to position [5924, 0]
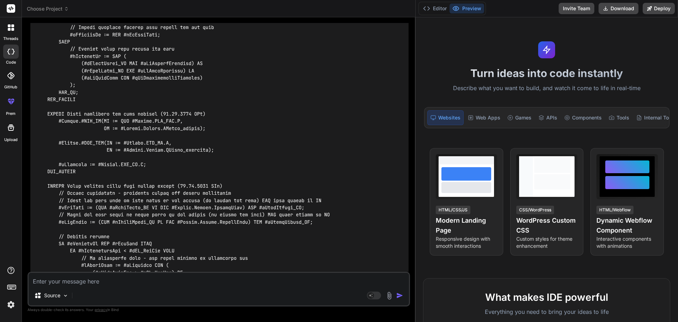
scroll to position [6100, 0]
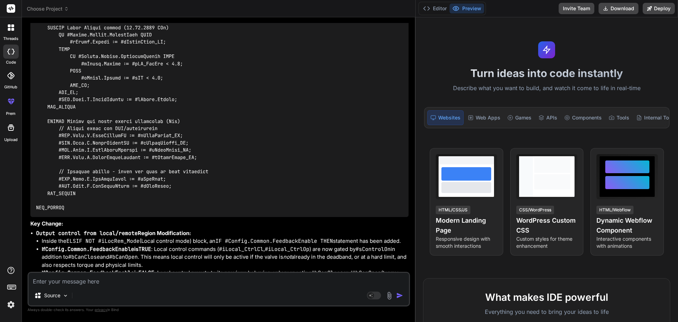
scroll to position [6839, 0]
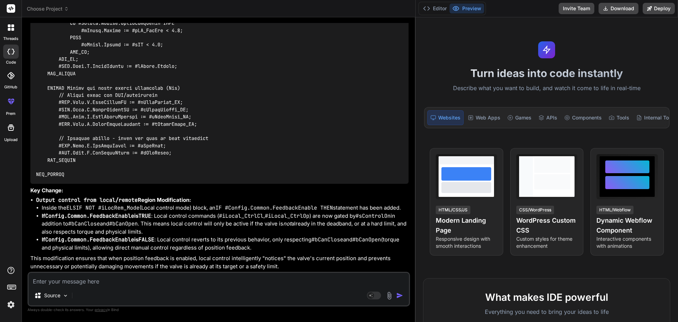
click at [74, 283] on textarea at bounding box center [219, 279] width 380 height 13
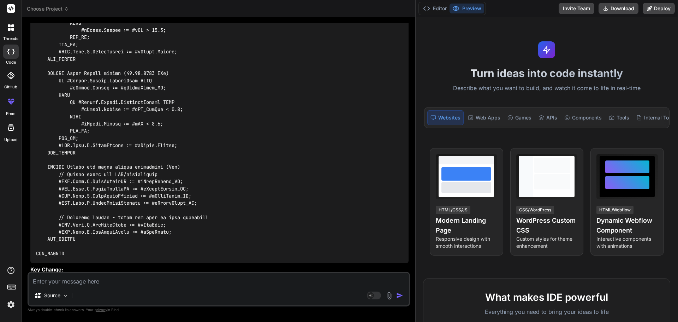
scroll to position [8043, 0]
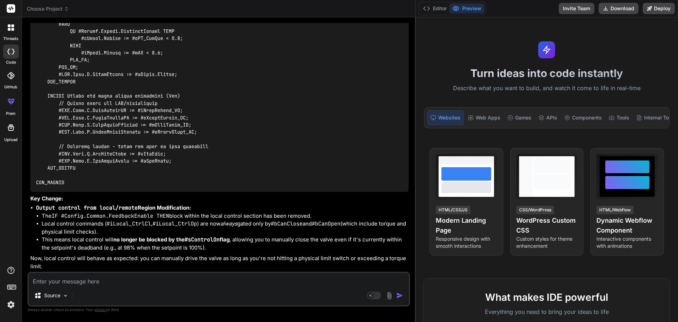
click at [92, 275] on textarea at bounding box center [219, 279] width 380 height 13
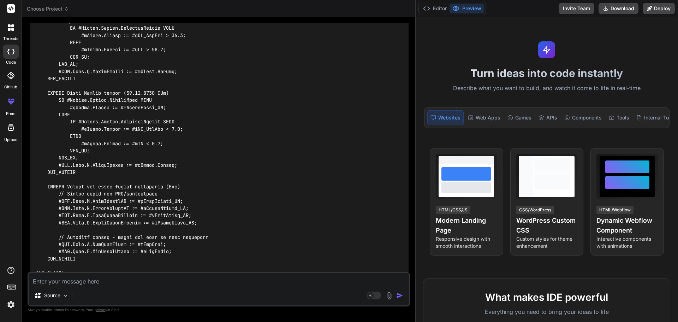
scroll to position [9151, 0]
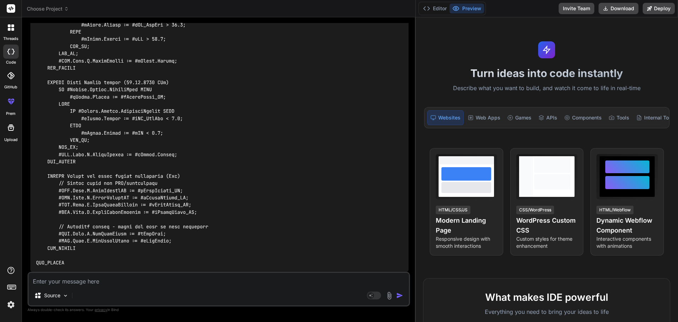
click at [91, 279] on textarea at bounding box center [219, 279] width 380 height 13
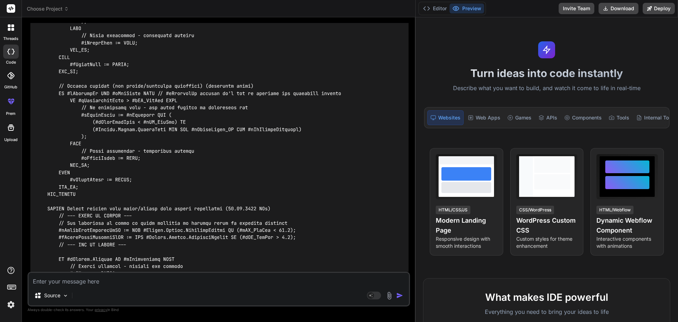
scroll to position [9965, 0]
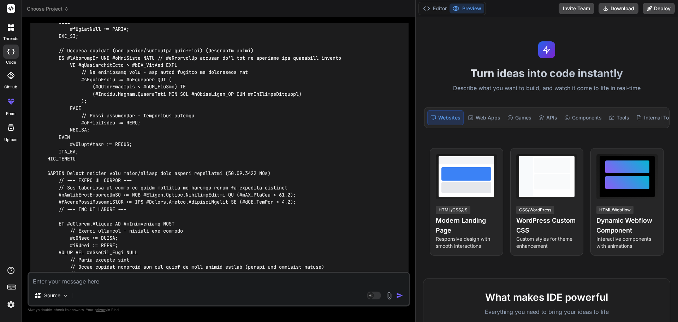
click at [59, 195] on code at bounding box center [188, 133] width 305 height 1065
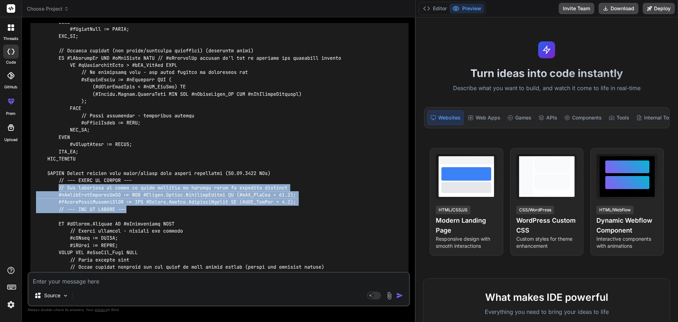
drag, startPoint x: 60, startPoint y: 187, endPoint x: 137, endPoint y: 208, distance: 79.4
click at [137, 208] on div at bounding box center [219, 133] width 378 height 1077
drag, startPoint x: 58, startPoint y: 181, endPoint x: 140, endPoint y: 210, distance: 87.0
click at [140, 210] on div at bounding box center [219, 133] width 378 height 1077
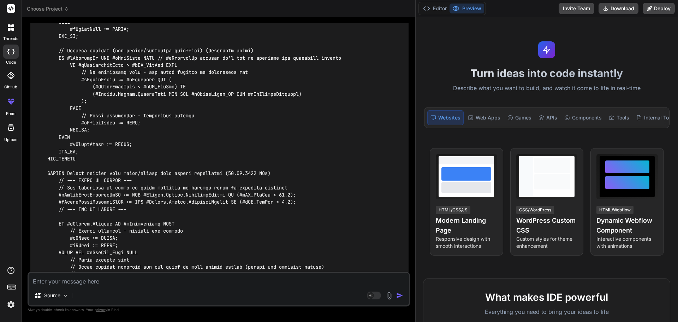
click at [87, 279] on textarea at bounding box center [219, 279] width 380 height 13
paste textarea "// --- START OF CHANGE --- // New variables to check if local movement is allow…"
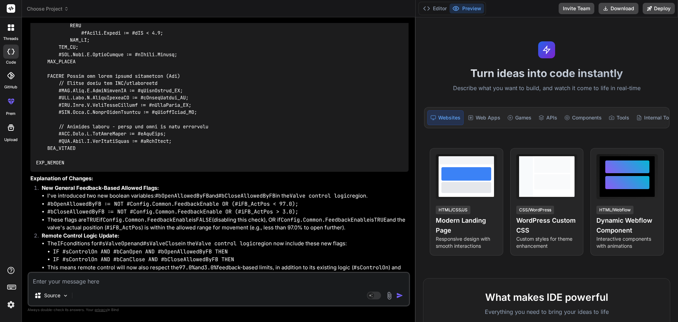
scroll to position [12040, 0]
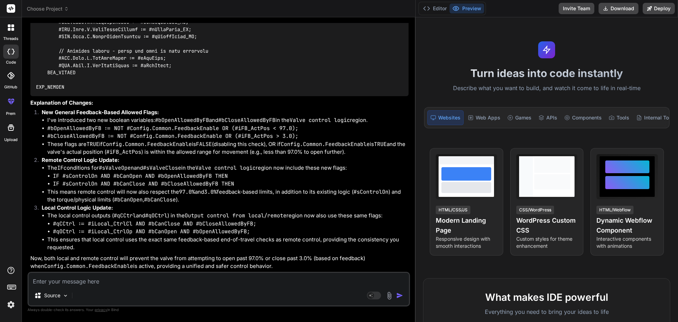
click at [71, 279] on textarea at bounding box center [219, 279] width 380 height 13
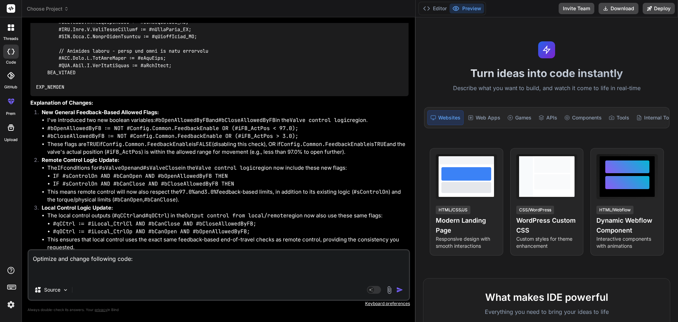
paste textarea "REGION Valve Opened status ([DATE] MRu) IF #Config.Common.LimitsUsed THEN #sVal…"
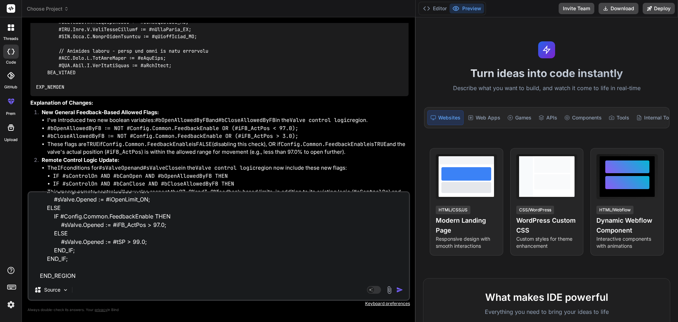
scroll to position [0, 0]
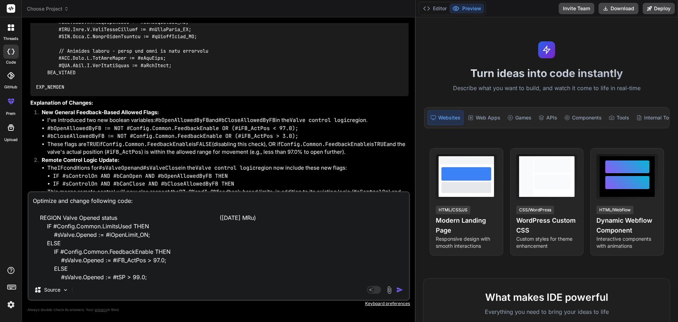
drag, startPoint x: 52, startPoint y: 225, endPoint x: 129, endPoint y: 227, distance: 77.0
click at [129, 227] on textarea "Optimize and change following code: REGION Valve Opened status ([DATE] MRu) IF …" at bounding box center [219, 236] width 380 height 88
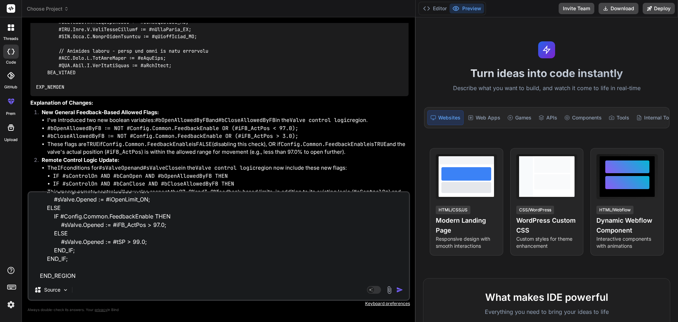
click at [53, 275] on textarea "Optimize and change following code: REGION Valve Opened status ([DATE] MRu) IF …" at bounding box center [219, 236] width 380 height 88
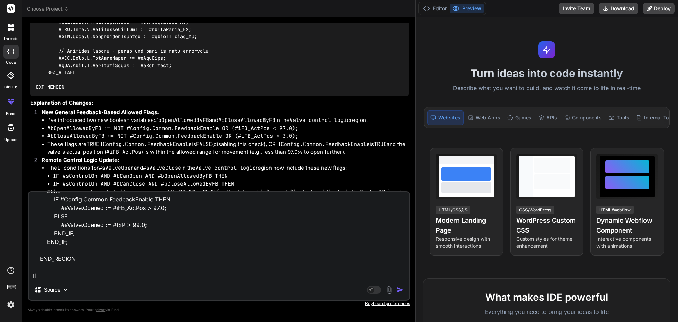
paste textarea "#Config.Common.LimitsUsed"
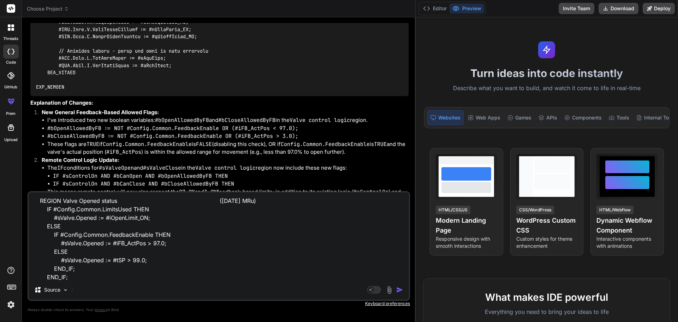
scroll to position [0, 0]
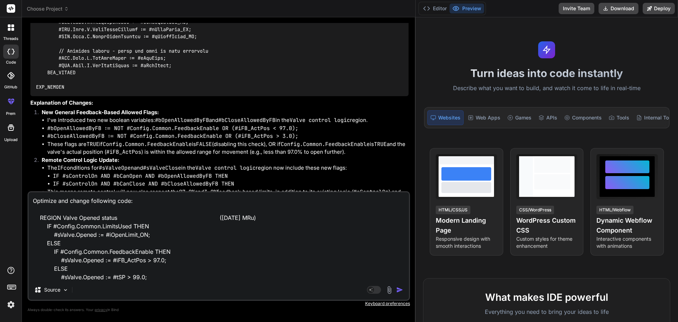
drag, startPoint x: 104, startPoint y: 233, endPoint x: 146, endPoint y: 234, distance: 42.4
click at [146, 234] on textarea "Optimize and change following code: REGION Valve Opened status ([DATE] MRu) IF …" at bounding box center [219, 236] width 380 height 88
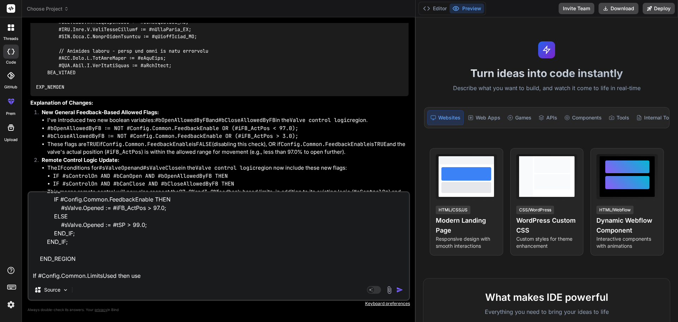
click at [146, 277] on textarea "Optimize and change following code: REGION Valve Opened status ([DATE] MRu) IF …" at bounding box center [219, 236] width 380 height 88
paste textarea "#iOpenLimit_ON"
drag, startPoint x: 59, startPoint y: 199, endPoint x: 151, endPoint y: 203, distance: 92.3
click at [151, 203] on textarea "Optimize and change following code: REGION Valve Opened status ([DATE] MRu) IF …" at bounding box center [219, 236] width 380 height 88
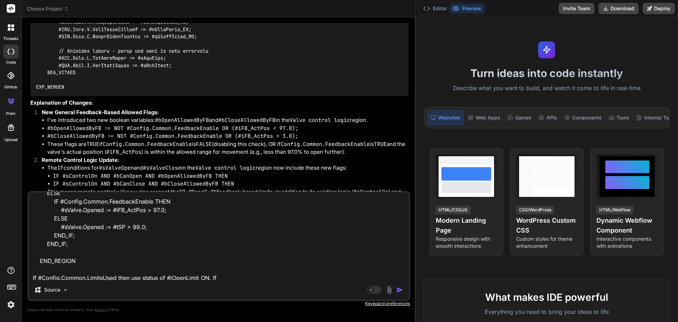
click at [223, 276] on textarea "Optimize and change following code: REGION Valve Opened status ([DATE] MRu) IF …" at bounding box center [219, 236] width 380 height 88
paste textarea "#Config.Common.FeedbackEnable"
drag, startPoint x: 111, startPoint y: 208, endPoint x: 143, endPoint y: 209, distance: 32.1
click at [143, 209] on textarea "Optimize and change following code: REGION Valve Opened status ([DATE] MRu) IF …" at bounding box center [219, 236] width 380 height 88
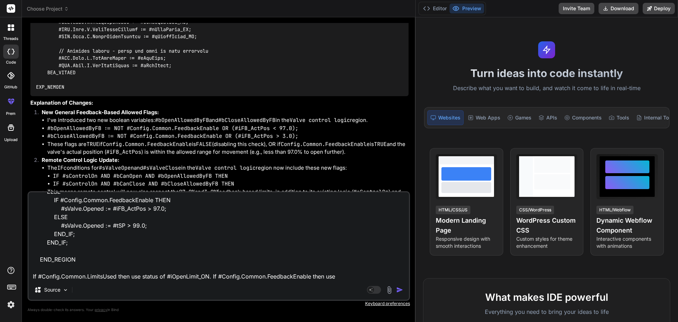
click at [353, 274] on textarea "Optimize and change following code: REGION Valve Opened status ([DATE] MRu) IF …" at bounding box center [219, 236] width 380 height 88
paste textarea "#iFB_ActPos"
drag, startPoint x: 58, startPoint y: 209, endPoint x: 102, endPoint y: 208, distance: 43.8
click at [102, 208] on textarea "Optimize and change following code: REGION Valve Opened status ([DATE] MRu) IF …" at bounding box center [219, 236] width 380 height 88
click at [210, 276] on textarea "Optimize and change following code: REGION Valve Opened status ([DATE] MRu) IF …" at bounding box center [219, 236] width 380 height 88
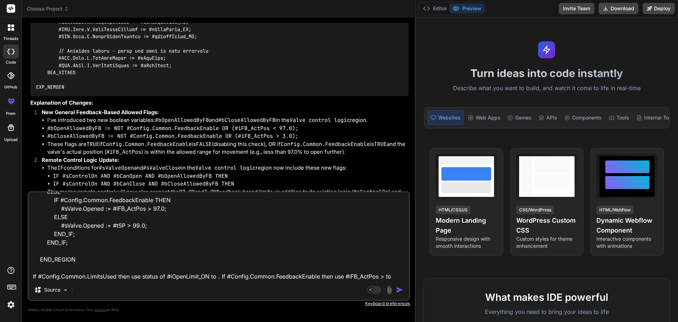
paste textarea "#sValve.Opened"
click at [390, 276] on textarea "Optimize and change following code: REGION Valve Opened status ([DATE] MRu) IF …" at bounding box center [219, 236] width 380 height 88
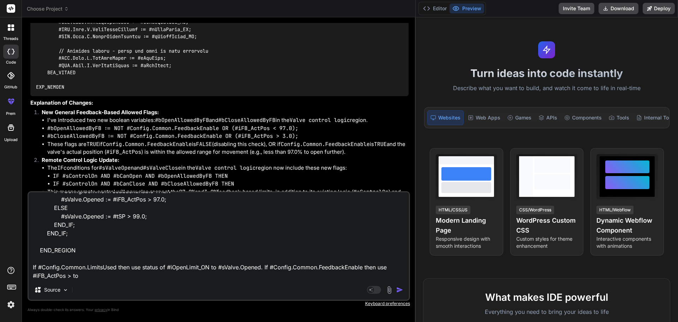
click at [91, 276] on textarea "Optimize and change following code: REGION Valve Opened status ([DATE] MRu) IF …" at bounding box center [219, 236] width 380 height 88
paste textarea "#sValve.Opened"
drag, startPoint x: 38, startPoint y: 267, endPoint x: 117, endPoint y: 266, distance: 78.7
click at [117, 266] on textarea "Optimize and change following code: REGION Valve Opened status ([DATE] MRu) IF …" at bounding box center [219, 236] width 380 height 88
click at [185, 278] on textarea "Optimize and change following code: REGION Valve Opened status ([DATE] MRu) IF …" at bounding box center [219, 236] width 380 height 88
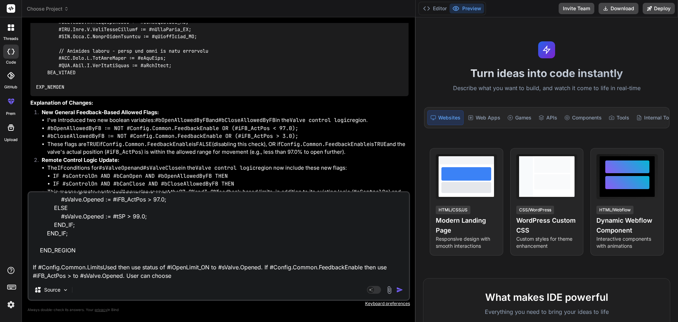
paste textarea "#Config.Common.LimitsUsed"
drag, startPoint x: 271, startPoint y: 265, endPoint x: 363, endPoint y: 267, distance: 92.1
click at [363, 267] on textarea "Optimize and change following code: REGION Valve Opened status ([DATE] MRu) IF …" at bounding box center [219, 236] width 380 height 88
click at [268, 276] on textarea "Optimize and change following code: REGION Valve Opened status ([DATE] MRu) IF …" at bounding box center [219, 236] width 380 height 88
paste textarea "#Config.Common.FeedbackEnable"
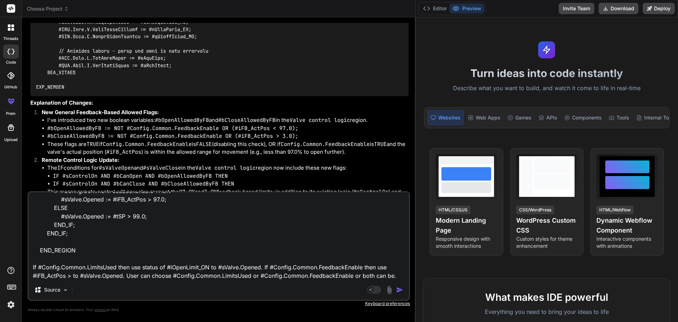
scroll to position [68, 0]
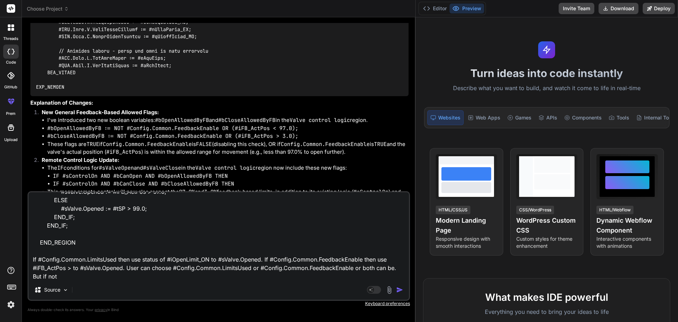
drag, startPoint x: 260, startPoint y: 268, endPoint x: 352, endPoint y: 268, distance: 91.8
click at [352, 268] on textarea "Optimize and change following code: REGION Valve Opened status ([DATE] MRu) IF …" at bounding box center [219, 236] width 380 height 88
click at [81, 278] on textarea "Optimize and change following code: REGION Valve Opened status ([DATE] MRu) IF …" at bounding box center [219, 236] width 380 height 88
paste textarea "#Config.Common.FeedbackEnable"
click at [73, 267] on textarea "Optimize and change following code: REGION Valve Opened status ([DATE] MRu) IF …" at bounding box center [219, 236] width 380 height 88
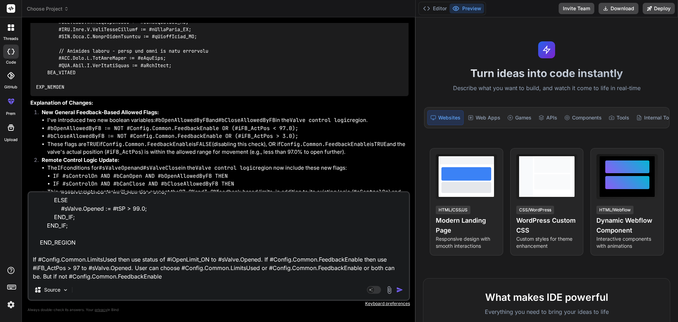
click at [172, 275] on textarea "Optimize and change following code: REGION Valve Opened status ([DATE] MRu) IF …" at bounding box center [219, 236] width 380 height 88
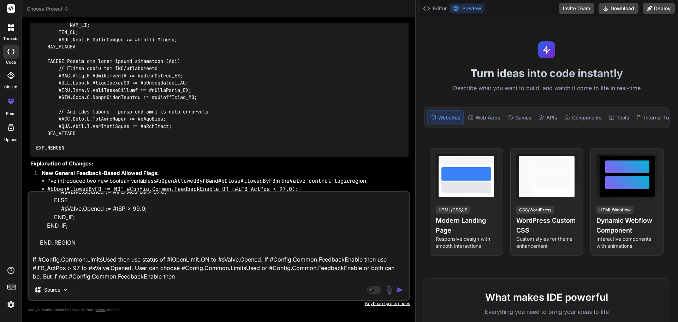
scroll to position [11944, 0]
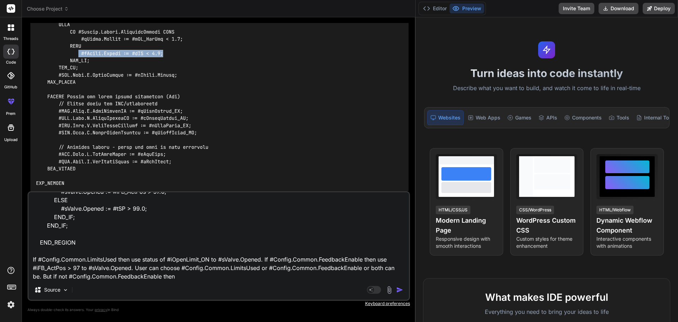
drag, startPoint x: 80, startPoint y: 53, endPoint x: 172, endPoint y: 56, distance: 91.8
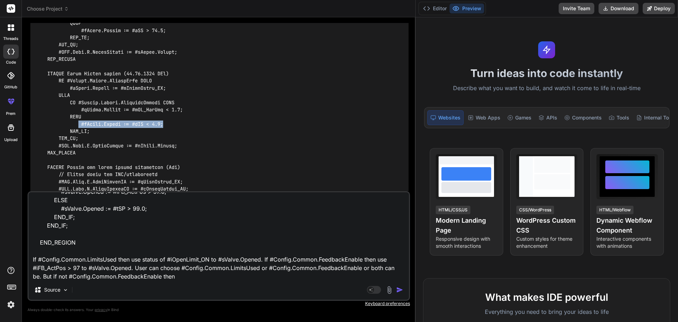
scroll to position [11838, 0]
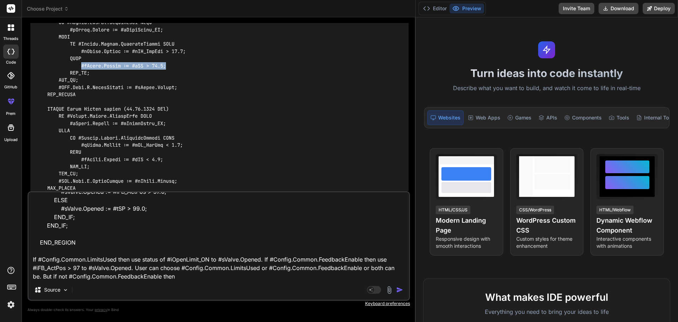
drag, startPoint x: 82, startPoint y: 65, endPoint x: 183, endPoint y: 67, distance: 101.3
click at [185, 277] on textarea "Optimize and change following code: REGION Valve Opened status ([DATE] MRu) IF …" at bounding box center [219, 236] width 380 height 88
paste textarea "#sValve.Opened := #tSP > 99.0;"
click at [175, 278] on textarea "Optimize and change following code: REGION Valve Opened status ([DATE] MRu) IF …" at bounding box center [219, 236] width 380 height 88
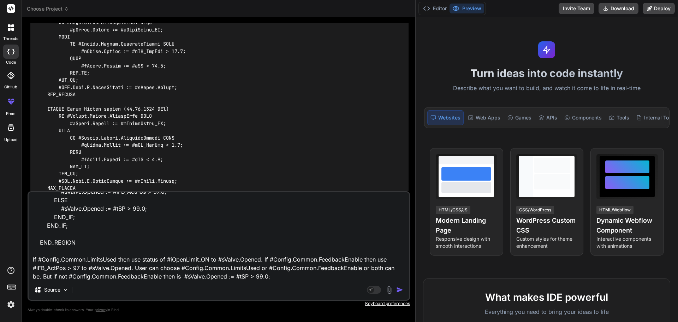
click at [275, 276] on textarea "Optimize and change following code: REGION Valve Opened status ([DATE] MRu) IF …" at bounding box center [219, 236] width 380 height 88
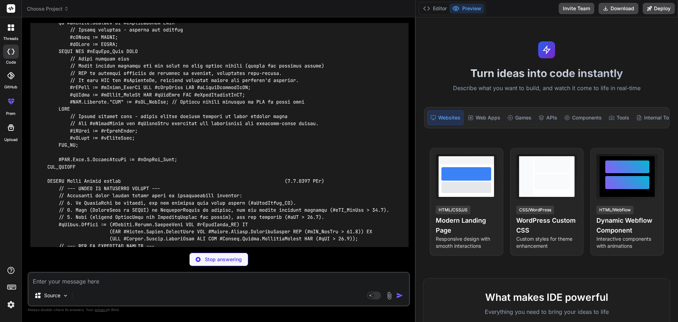
scroll to position [13134, 0]
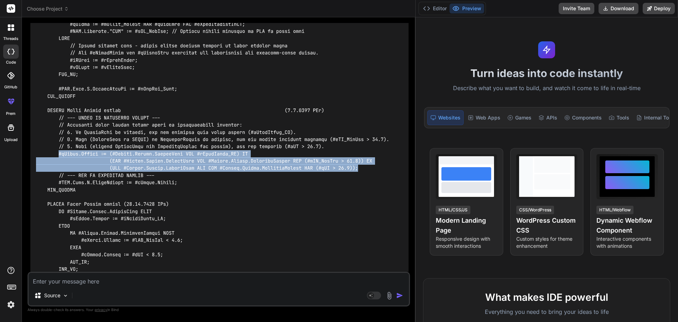
drag, startPoint x: 58, startPoint y: 154, endPoint x: 371, endPoint y: 171, distance: 314.0
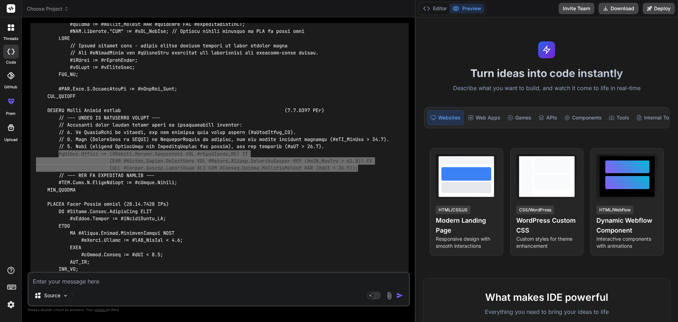
scroll to position [13169, 0]
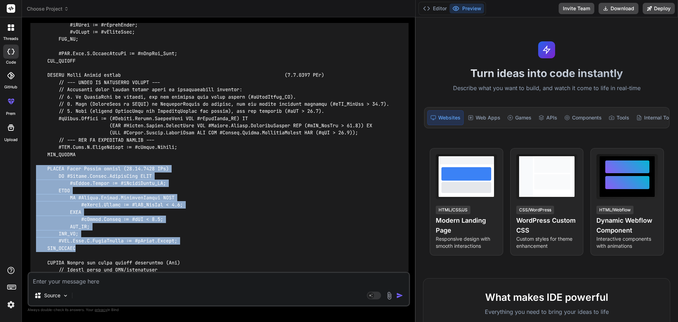
drag, startPoint x: 80, startPoint y: 247, endPoint x: 35, endPoint y: 169, distance: 90.5
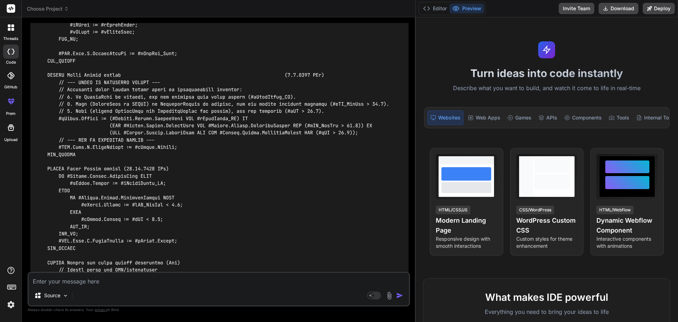
click at [78, 282] on textarea at bounding box center [219, 279] width 380 height 13
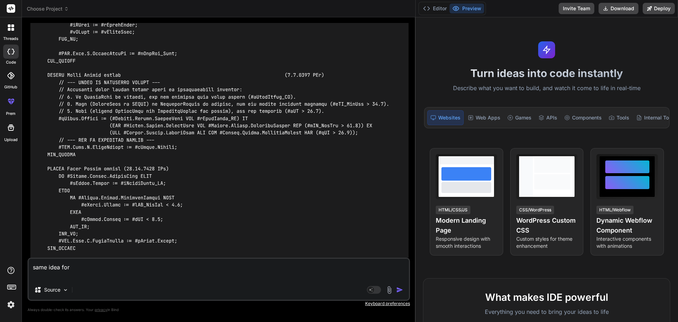
paste textarea "REGION Valve Closed status ([DATE] MRu) IF #Config.Common.LimitsUsed THEN #sVal…"
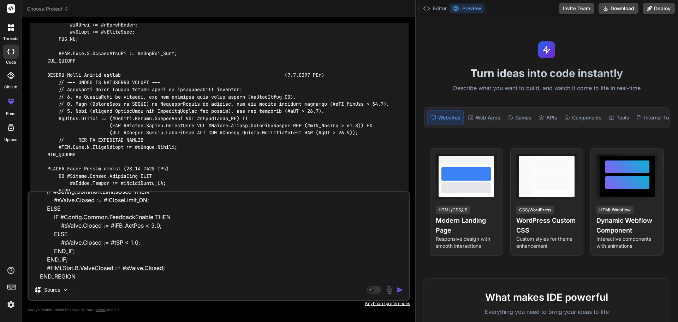
click at [397, 291] on img "button" at bounding box center [399, 289] width 7 height 7
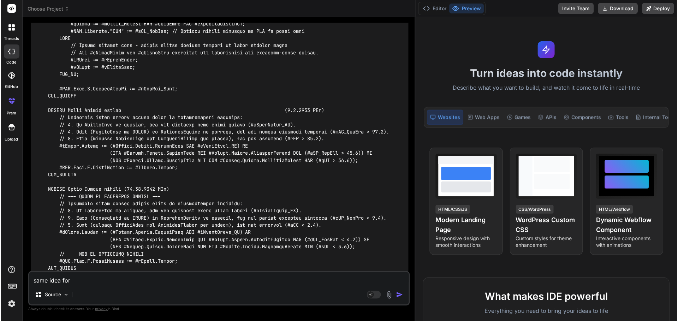
scroll to position [14464, 0]
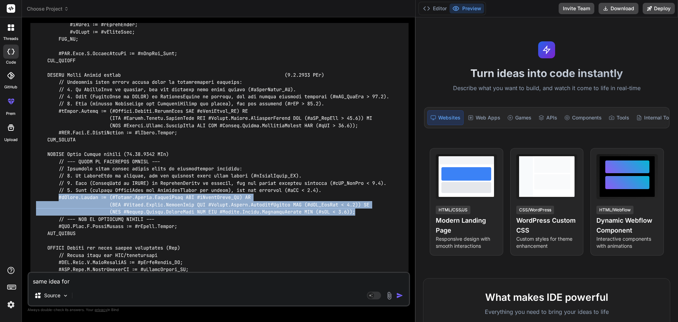
drag, startPoint x: 59, startPoint y: 197, endPoint x: 370, endPoint y: 211, distance: 311.7
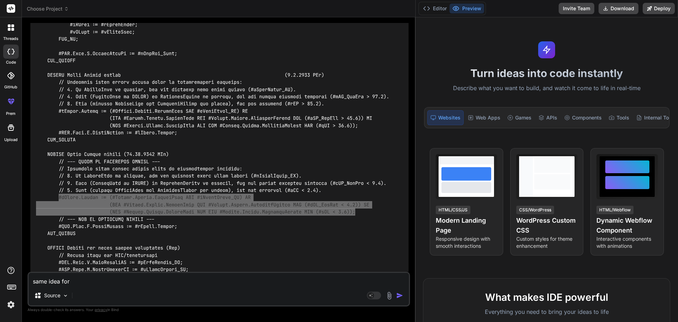
scroll to position [14632, 0]
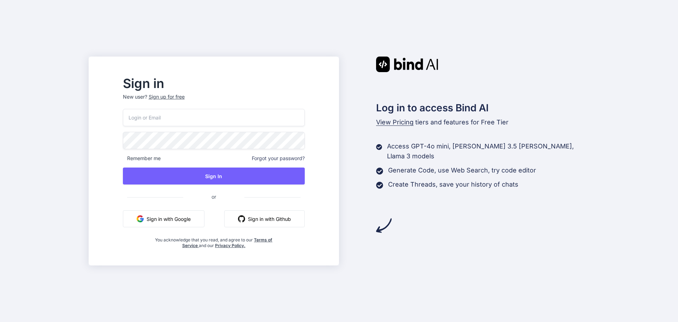
click at [217, 115] on input "email" at bounding box center [214, 117] width 182 height 17
click at [171, 218] on button "Sign in with Google" at bounding box center [164, 218] width 82 height 17
